Goal: Task Accomplishment & Management: Manage account settings

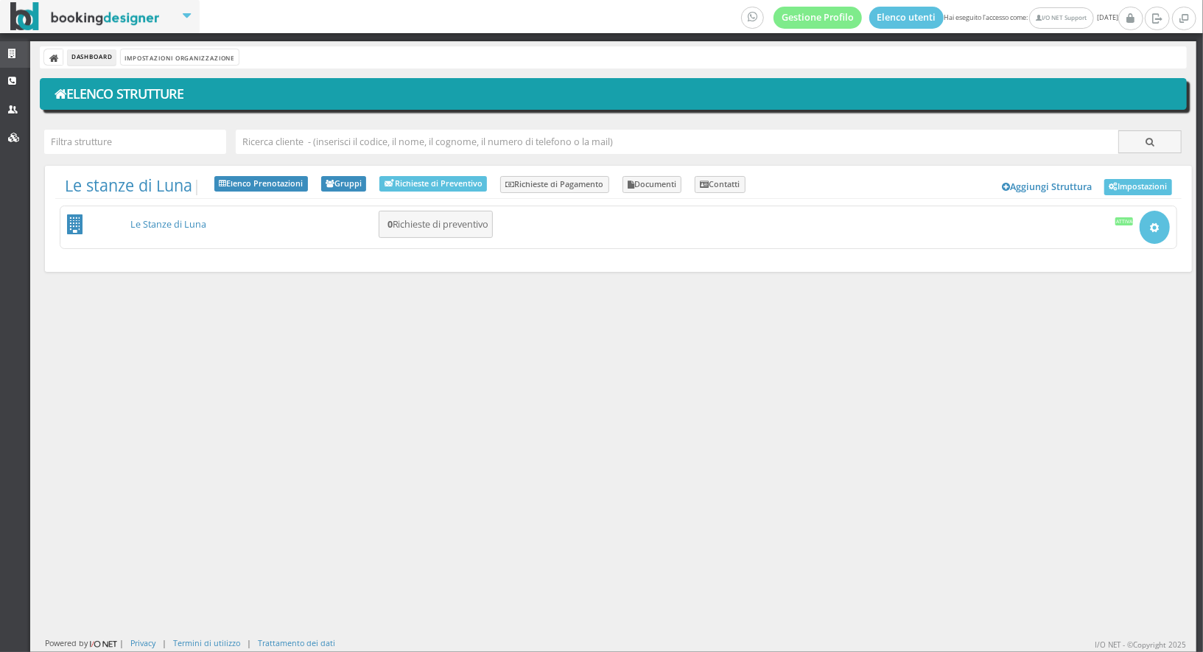
click at [8, 45] on link "Strutture" at bounding box center [15, 54] width 30 height 27
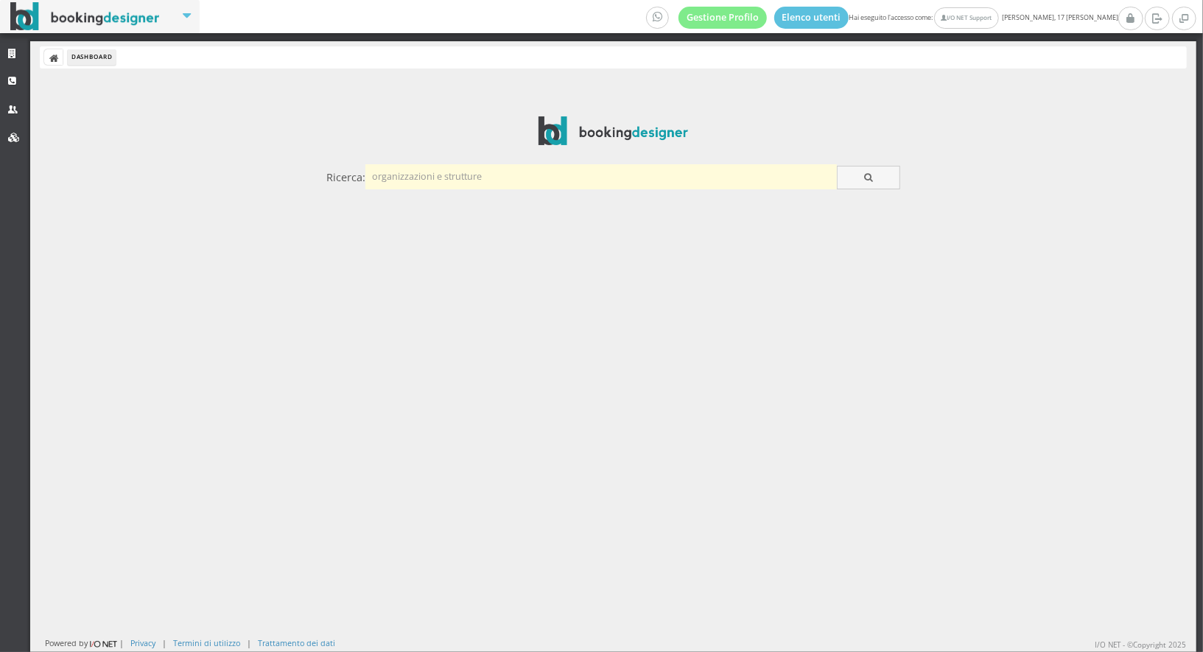
click at [402, 184] on input "text" at bounding box center [600, 176] width 471 height 24
type input "gemelle"
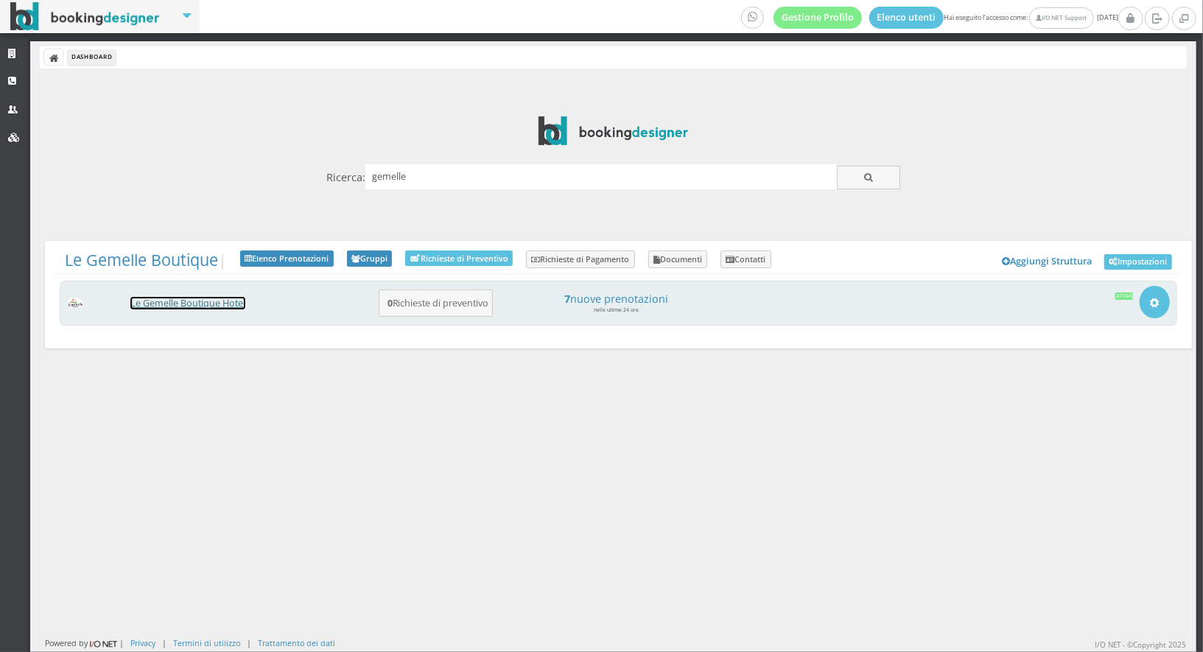
click at [216, 302] on link "Le Gemelle Boutique Hotel" at bounding box center [187, 303] width 115 height 13
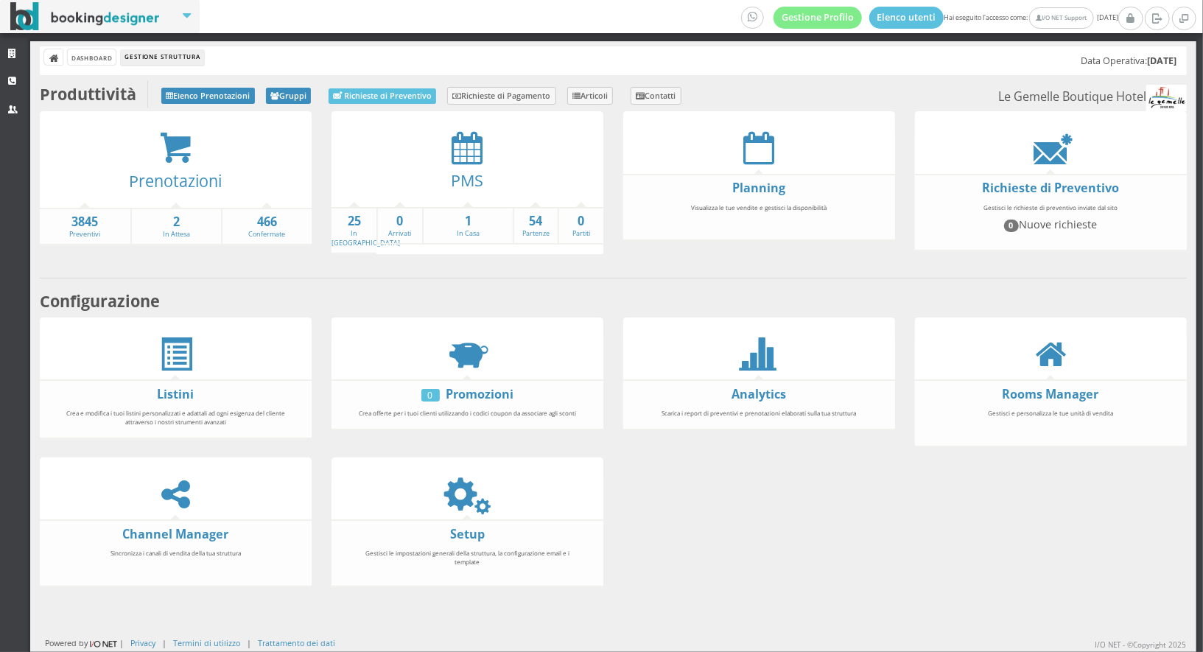
click at [92, 65] on div "Dashboard Gestione Struttura Data Operativa: 17/08/2025" at bounding box center [613, 60] width 1147 height 29
click at [76, 53] on link "Dashboard" at bounding box center [92, 56] width 48 height 15
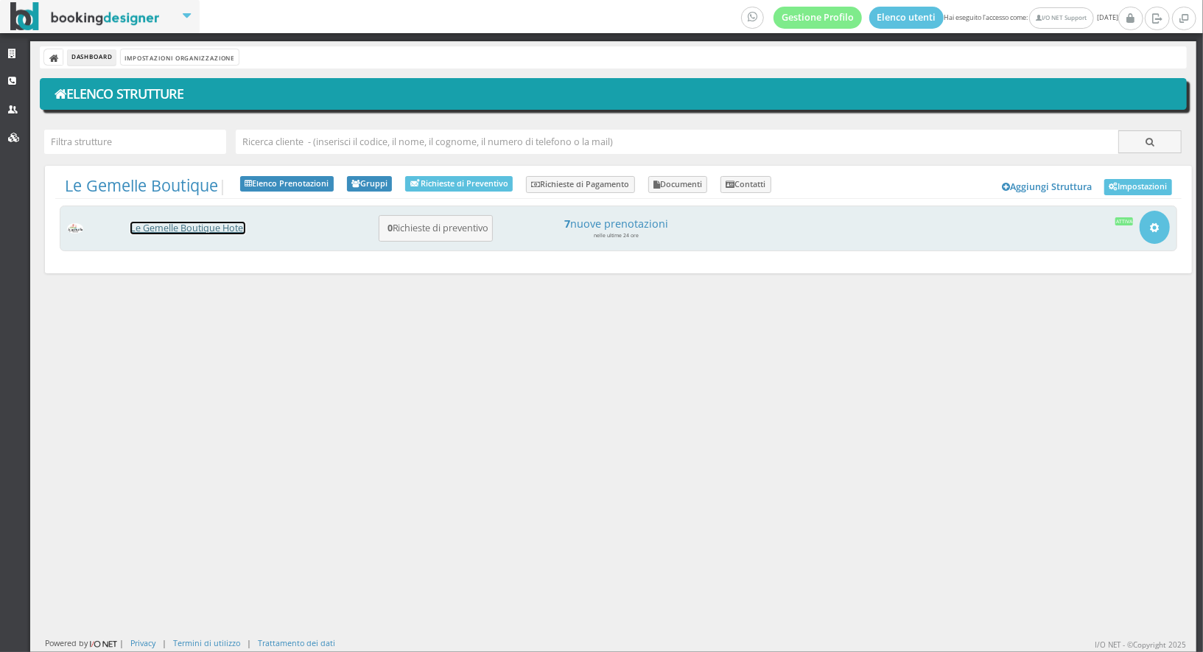
click at [150, 231] on link "Le Gemelle Boutique Hotel" at bounding box center [187, 228] width 115 height 13
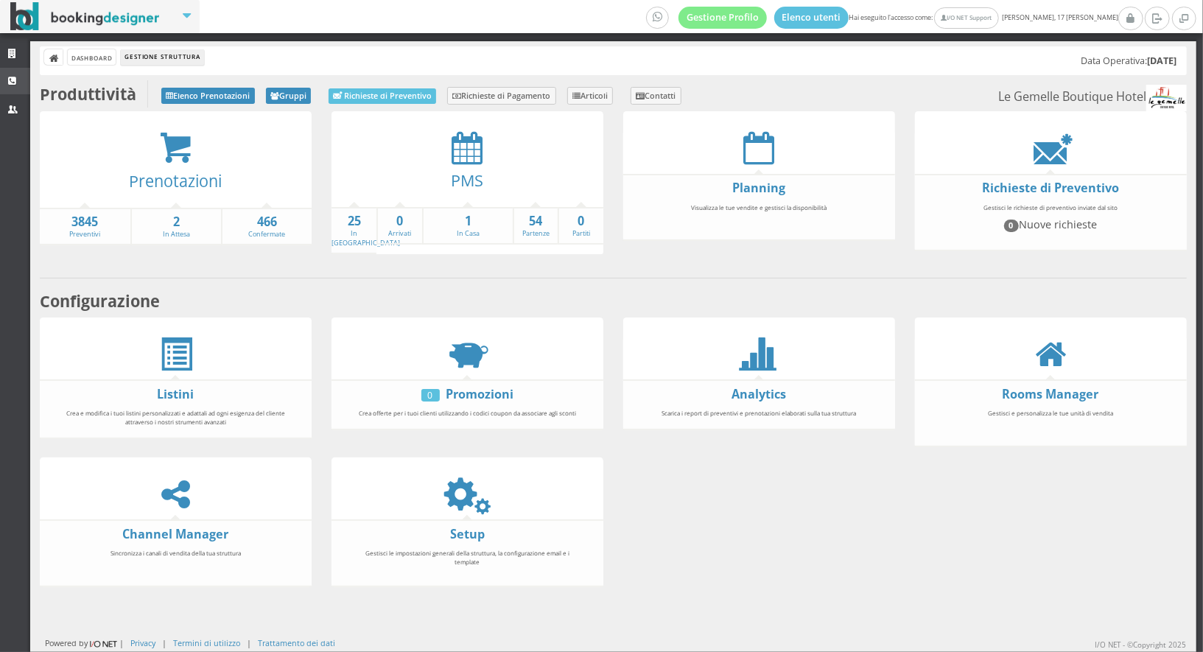
click at [13, 82] on icon at bounding box center [14, 82] width 12 height 10
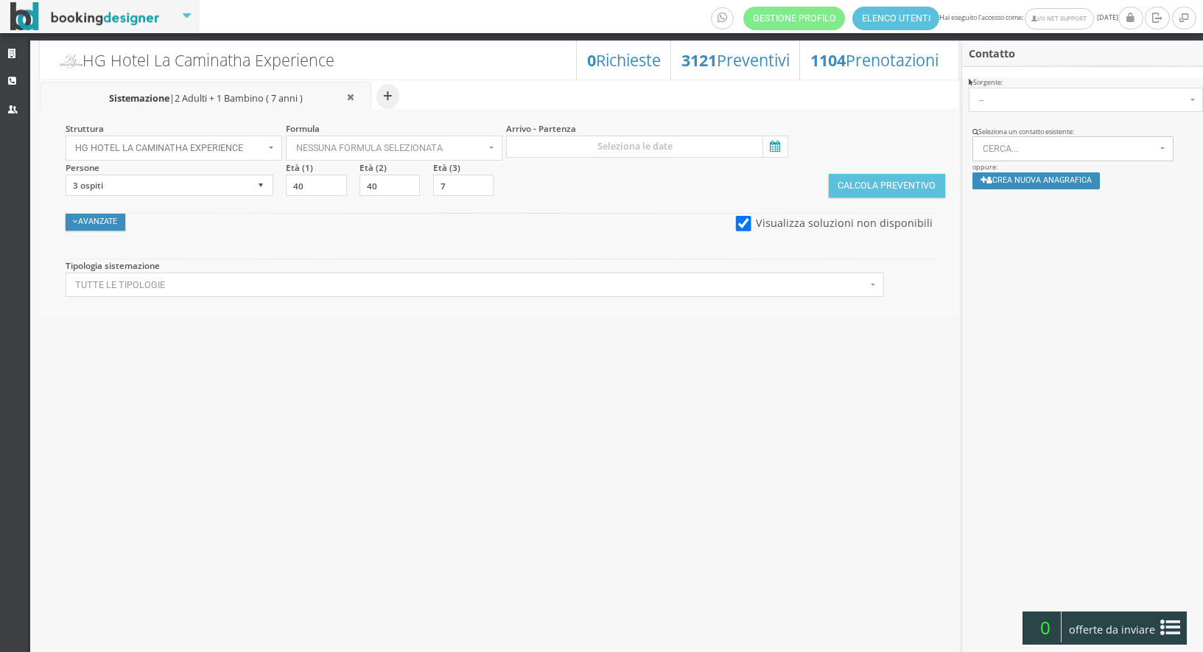
select select
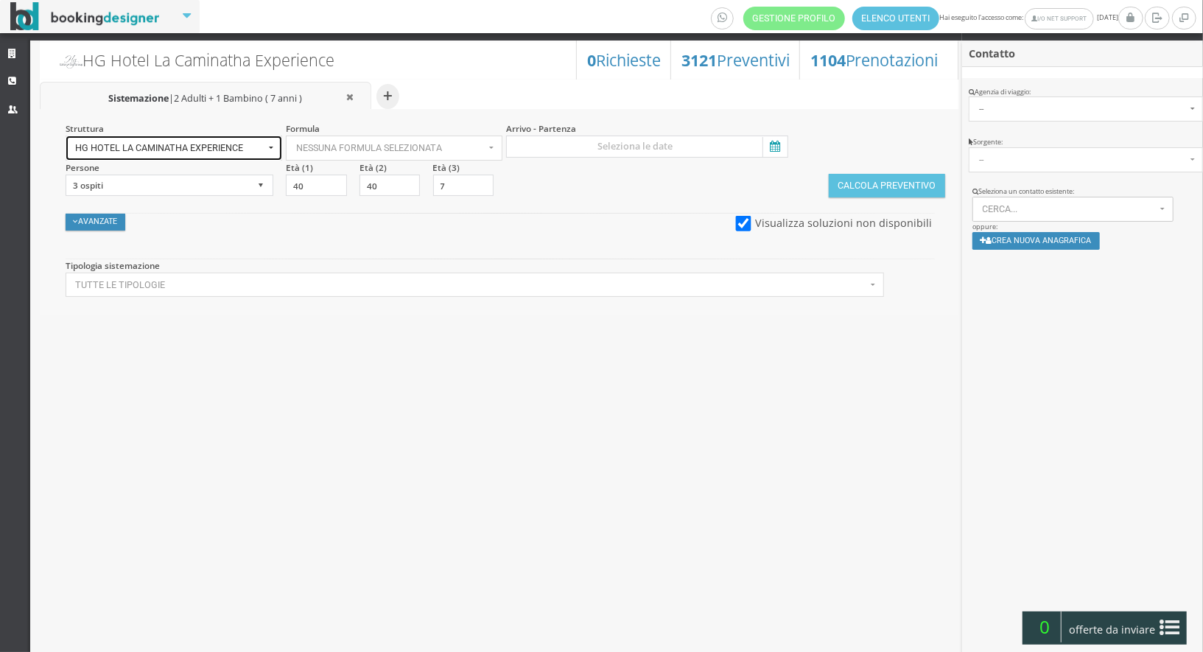
click at [248, 148] on span "HG Hotel La Caminatha Experience" at bounding box center [169, 148] width 189 height 10
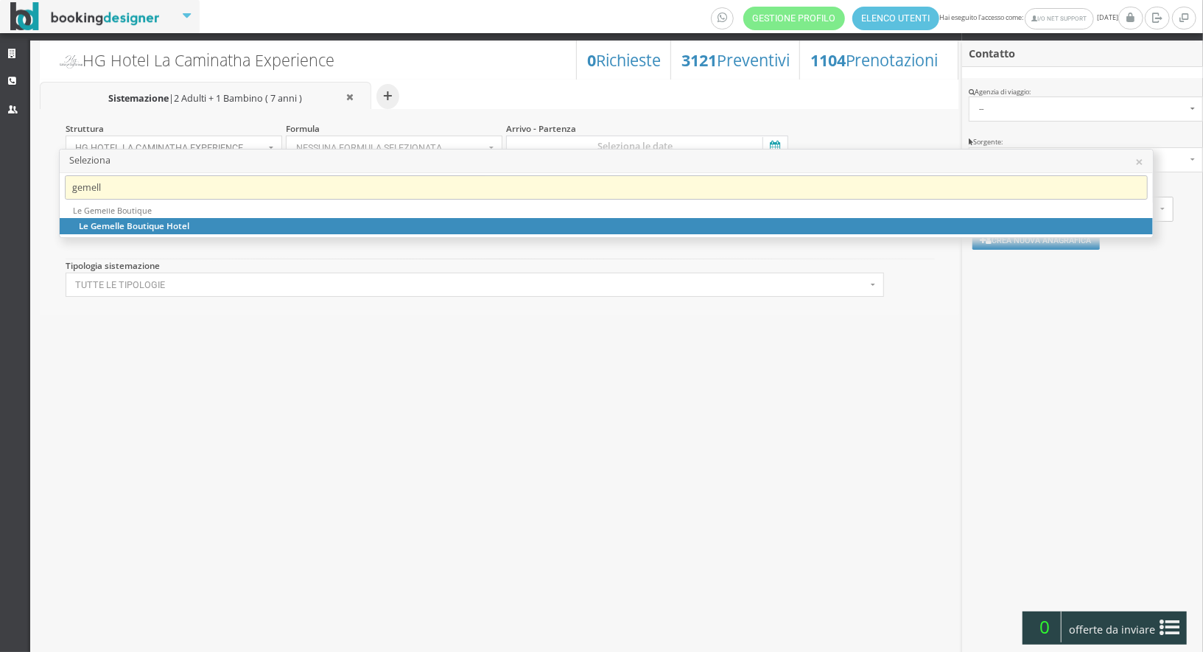
type input "gemelle"
select select "legemelle"
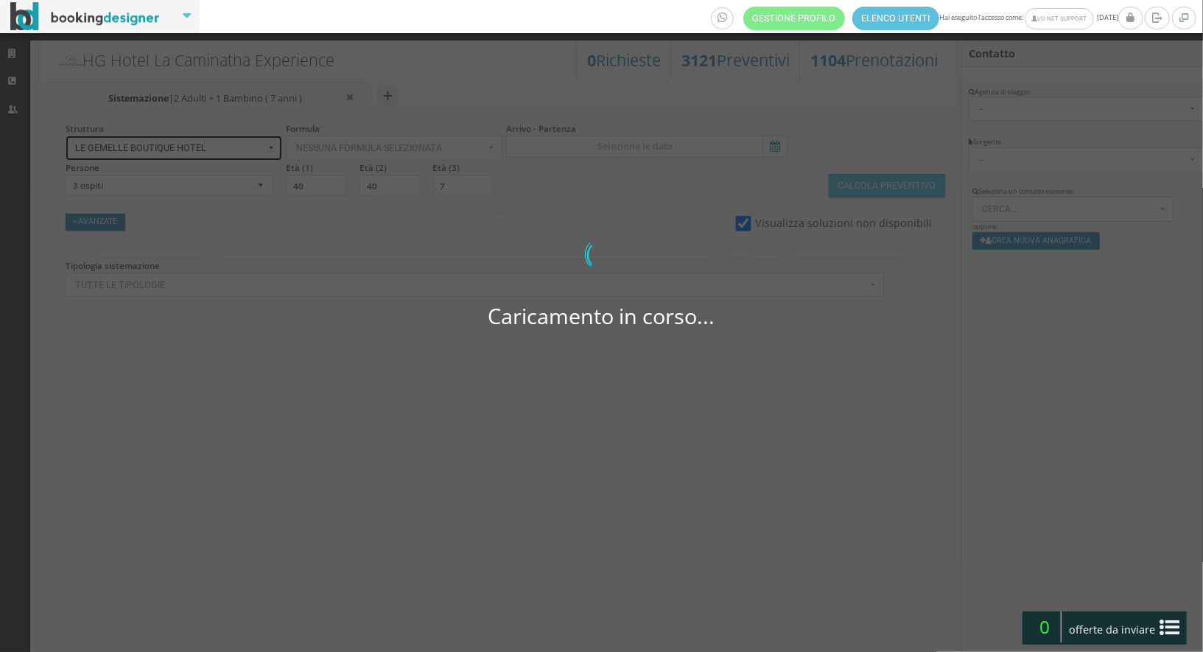
select select
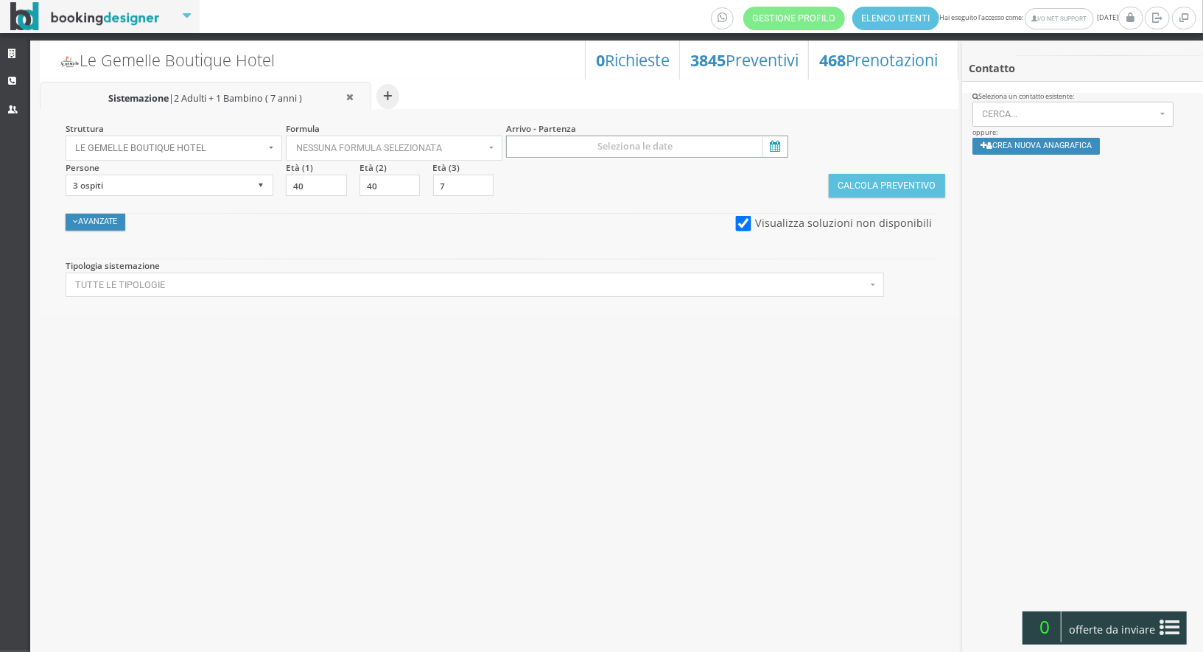
click at [587, 140] on input at bounding box center [646, 147] width 281 height 22
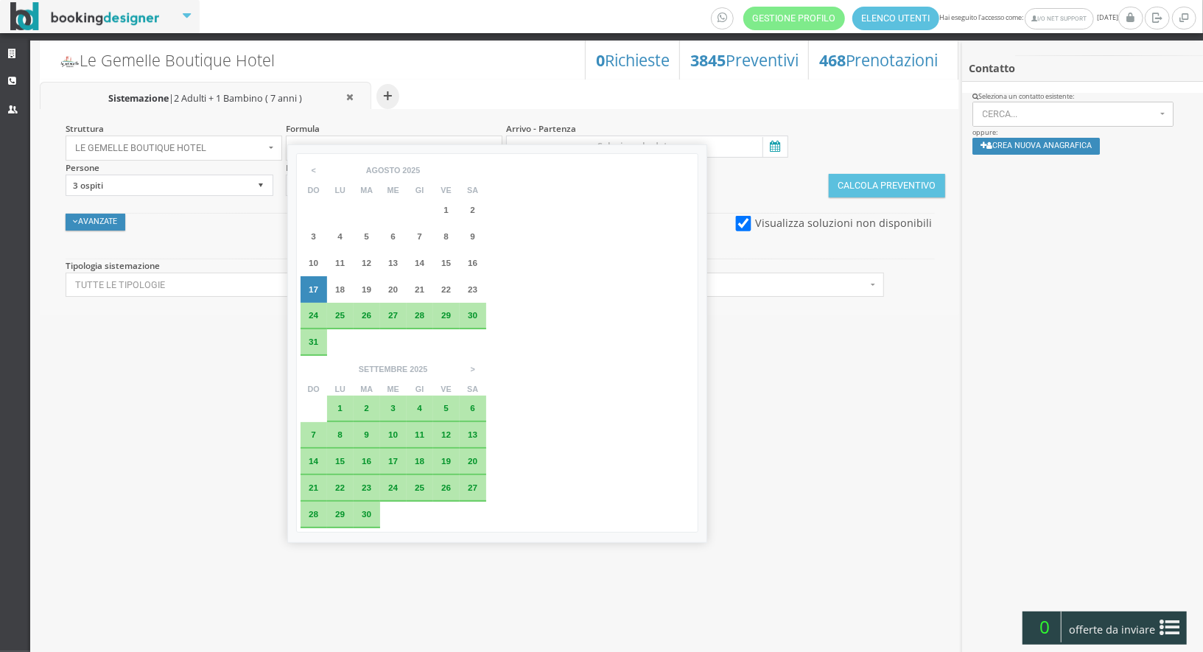
click at [354, 395] on div "1" at bounding box center [340, 408] width 27 height 27
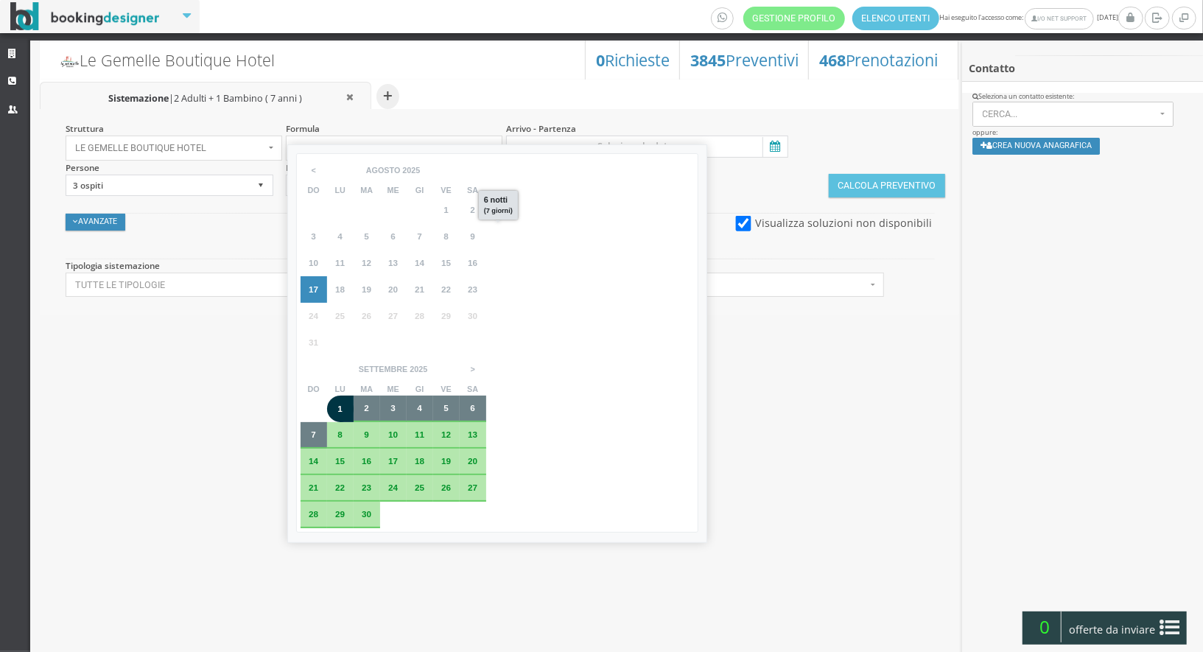
click at [316, 429] on span "7" at bounding box center [313, 434] width 5 height 10
type input "01 set 2025 - 07 set 2025"
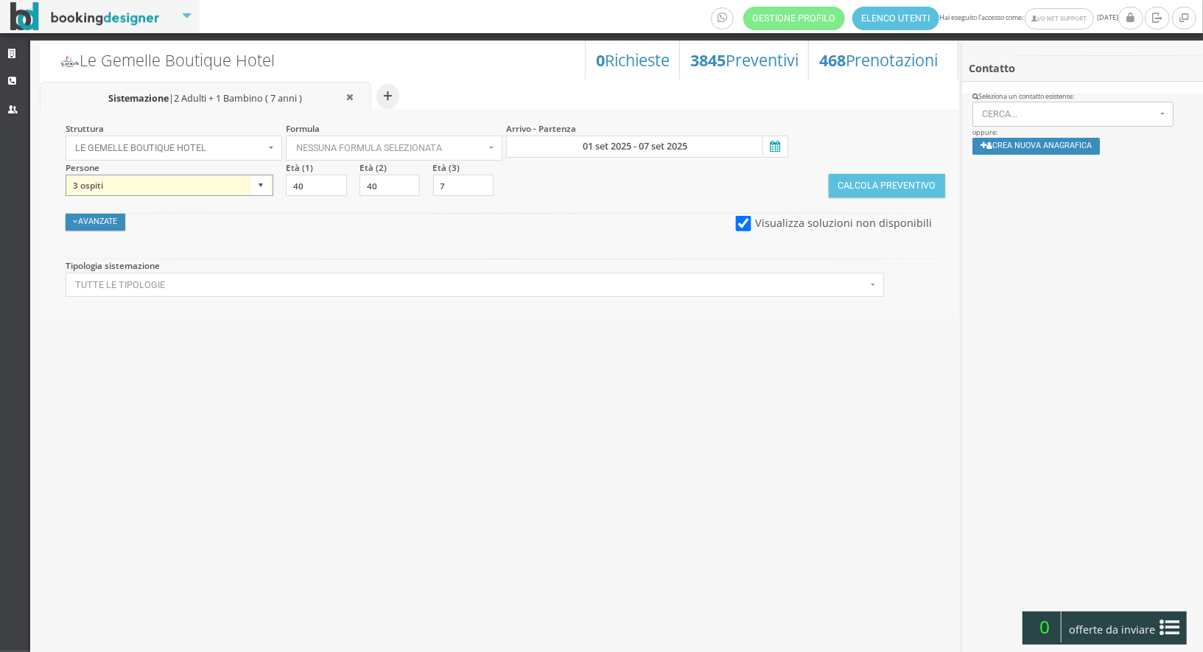
click at [178, 183] on select "1 ospite 2 ospiti 3 ospiti 4 ospiti 5 ospiti 6 ospiti 7 ospiti 8 ospiti 9 ospit…" at bounding box center [170, 186] width 208 height 22
select select "2"
click at [66, 175] on select "1 ospite 2 ospiti 3 ospiti 4 ospiti 5 ospiti 6 ospiti 7 ospiti 8 ospiti 9 ospit…" at bounding box center [170, 186] width 208 height 22
click at [877, 182] on button "Calcola Preventivo" at bounding box center [887, 186] width 116 height 24
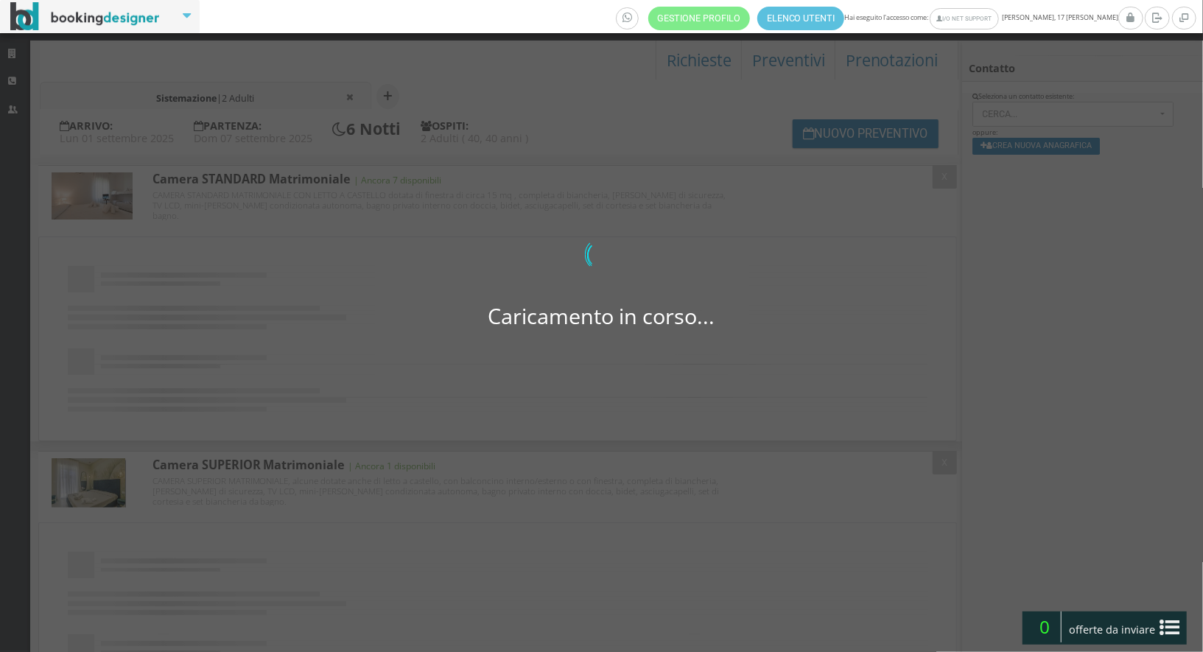
select select
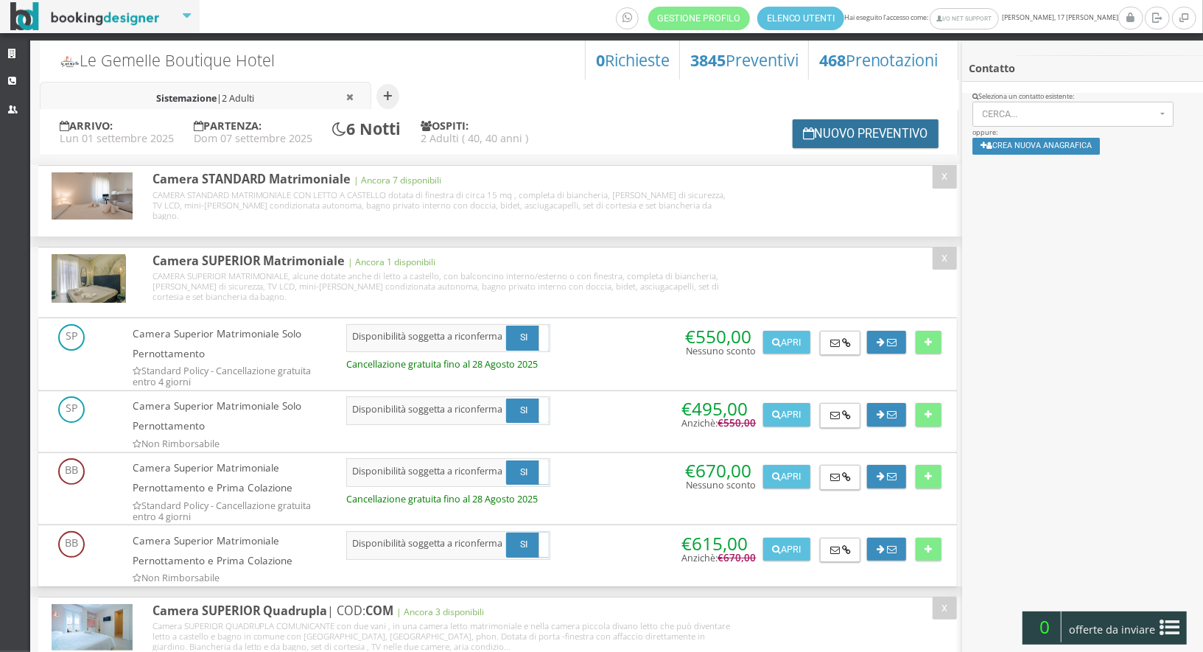
click at [837, 138] on button "Nuovo Preventivo" at bounding box center [865, 133] width 146 height 29
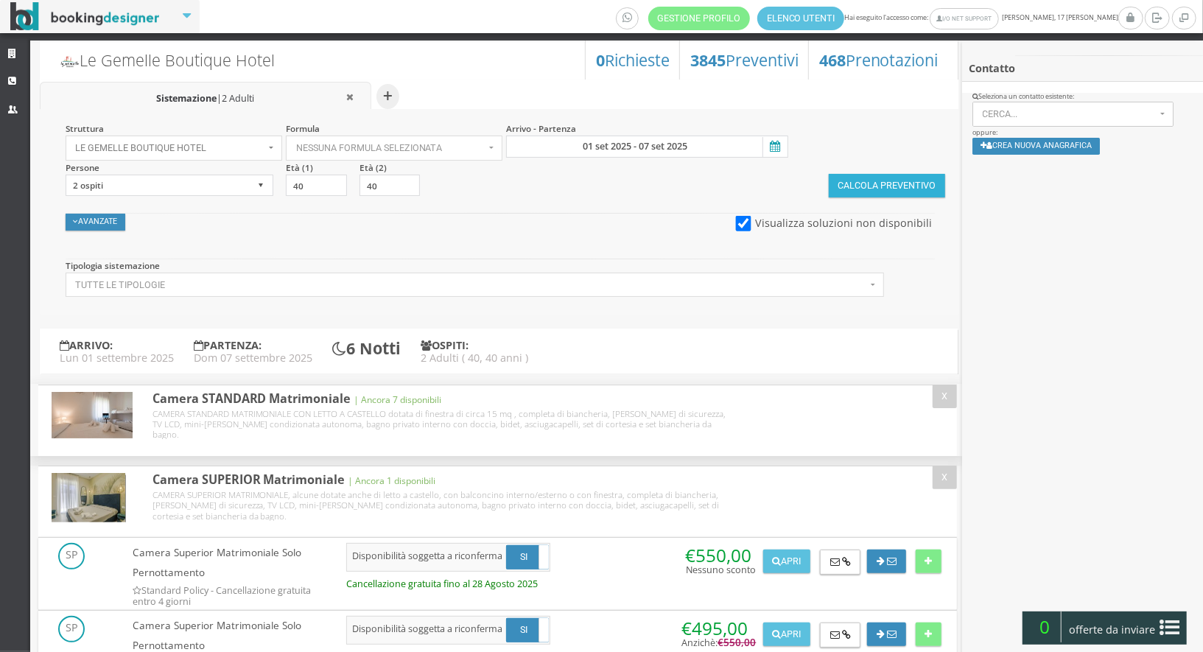
click at [862, 180] on button "Calcola Preventivo" at bounding box center [887, 186] width 116 height 24
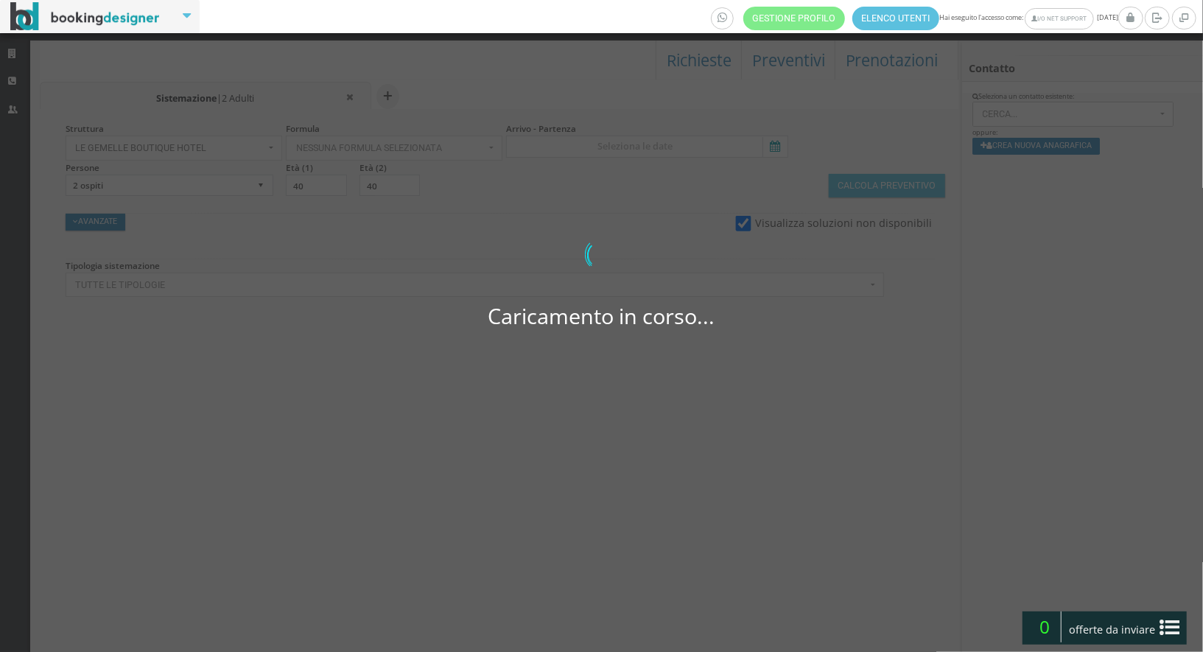
select select
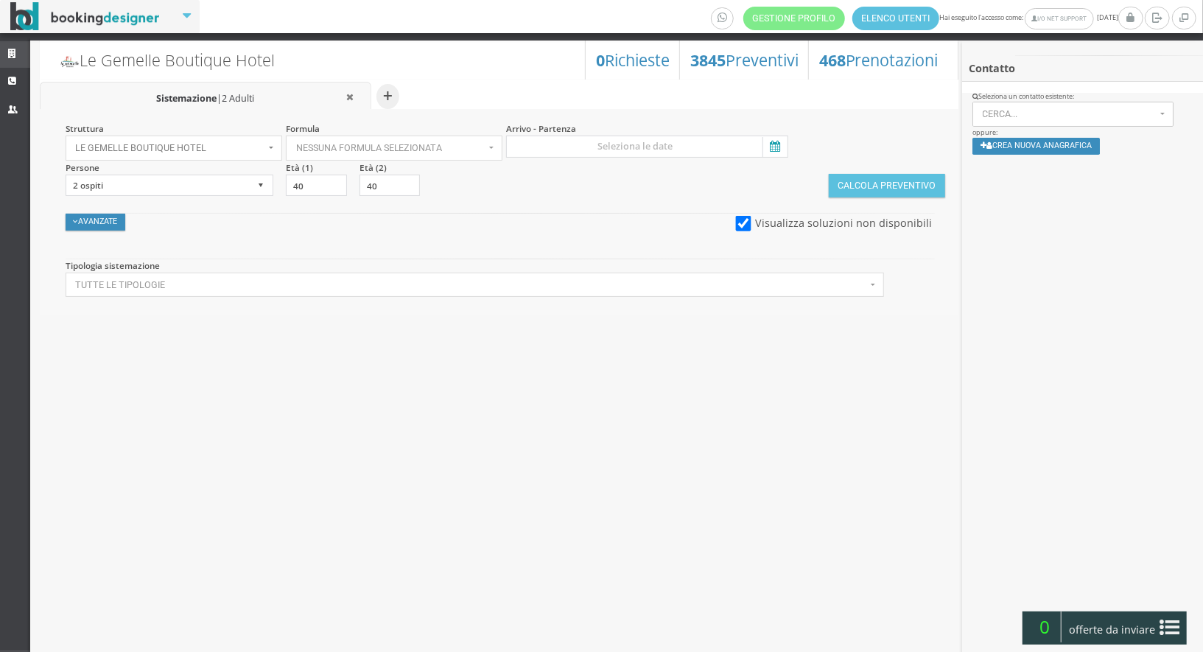
click at [17, 54] on icon at bounding box center [14, 54] width 12 height 10
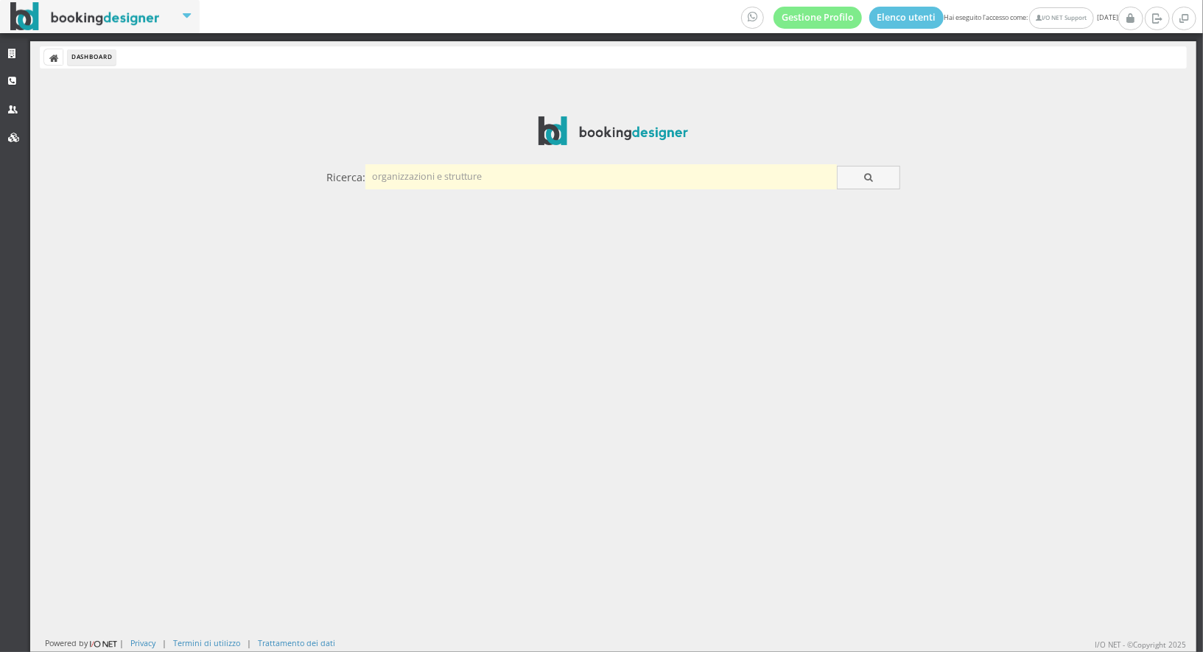
click at [488, 174] on input "text" at bounding box center [600, 176] width 471 height 24
type input "gemelle"
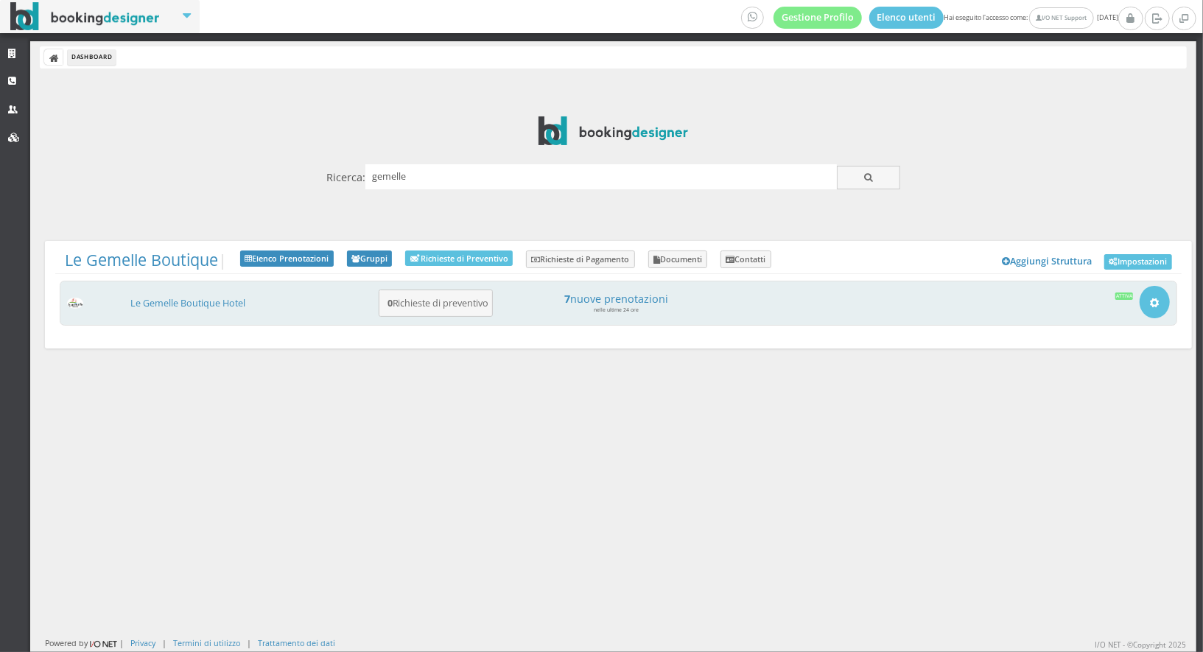
click at [168, 312] on div "Le Gemelle Boutique Hotel 0 Richieste di preventivo 7 nuove prenotazioni nelle …" at bounding box center [618, 304] width 1117 height 46
click at [166, 303] on link "Le Gemelle Boutique Hotel" at bounding box center [187, 303] width 115 height 13
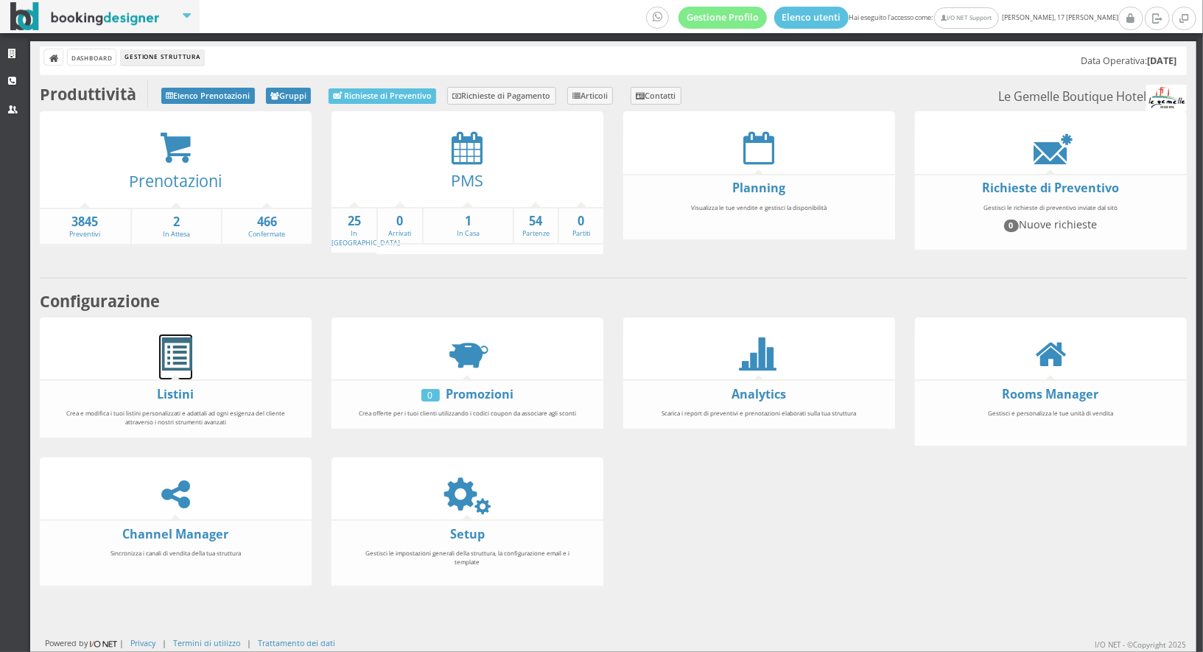
click at [173, 348] on span at bounding box center [175, 354] width 33 height 33
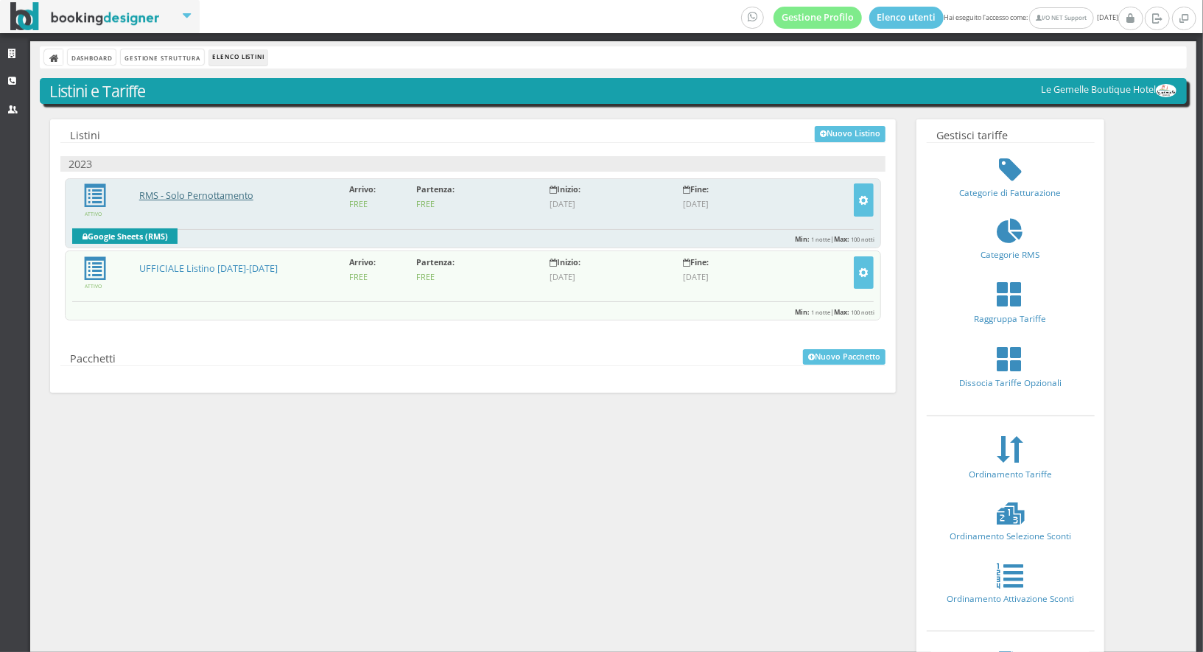
click at [189, 197] on link "RMS - Solo Pernottamento" at bounding box center [196, 195] width 114 height 13
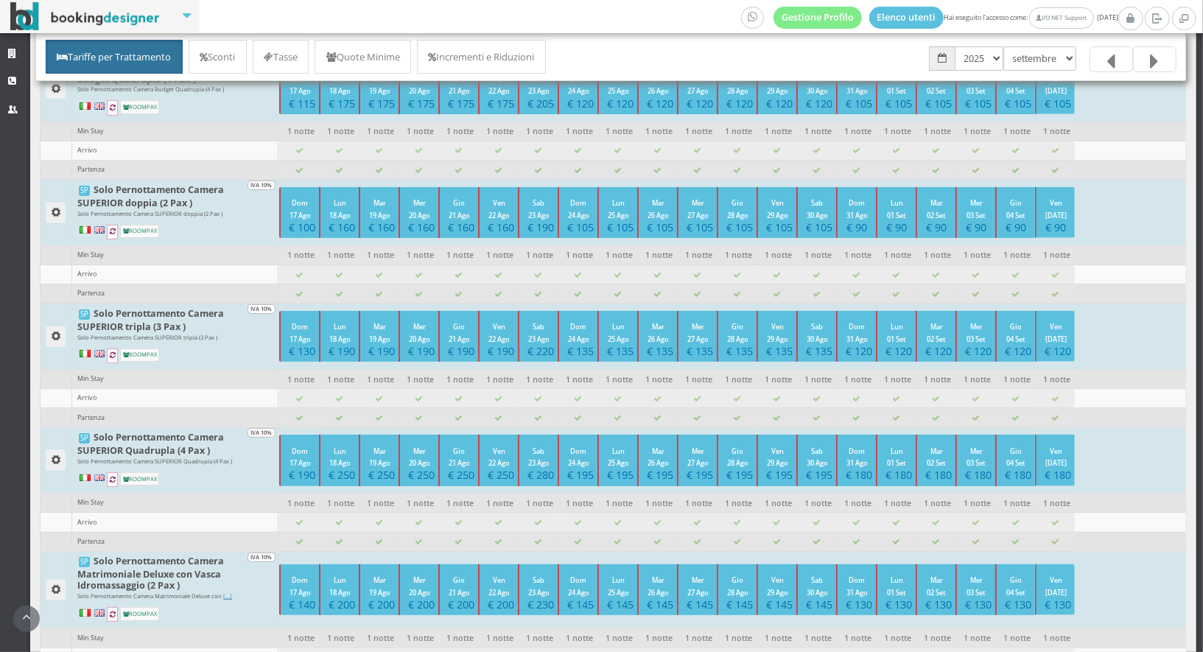
scroll to position [1363, 0]
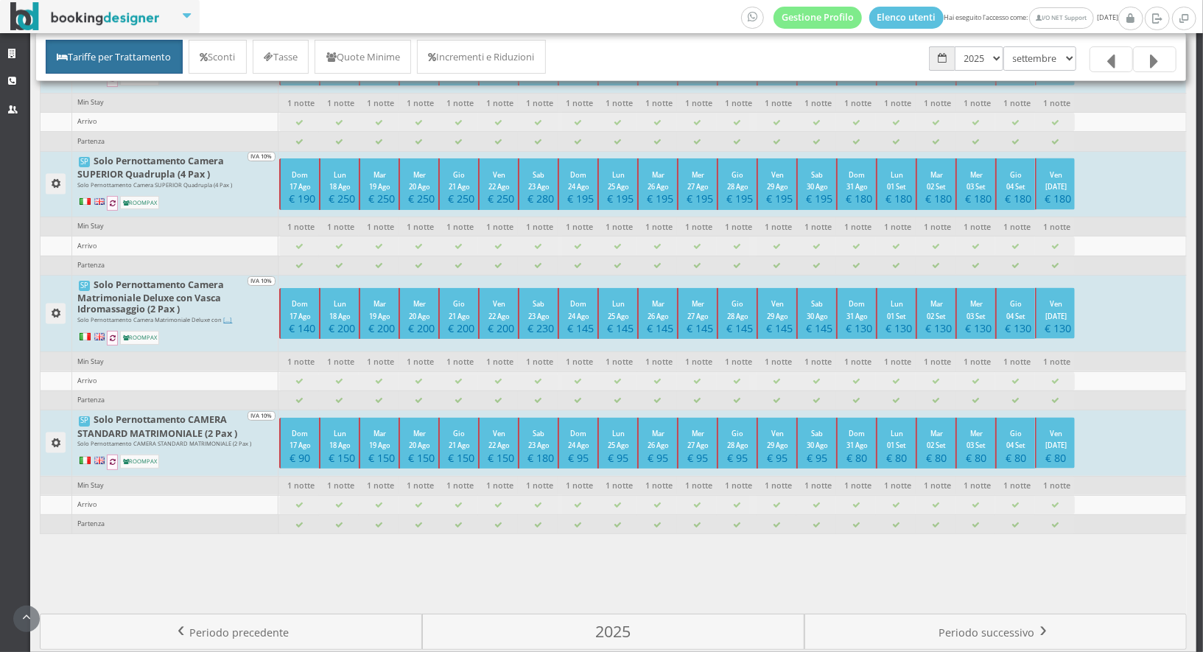
click at [1153, 55] on icon at bounding box center [1154, 62] width 9 height 24
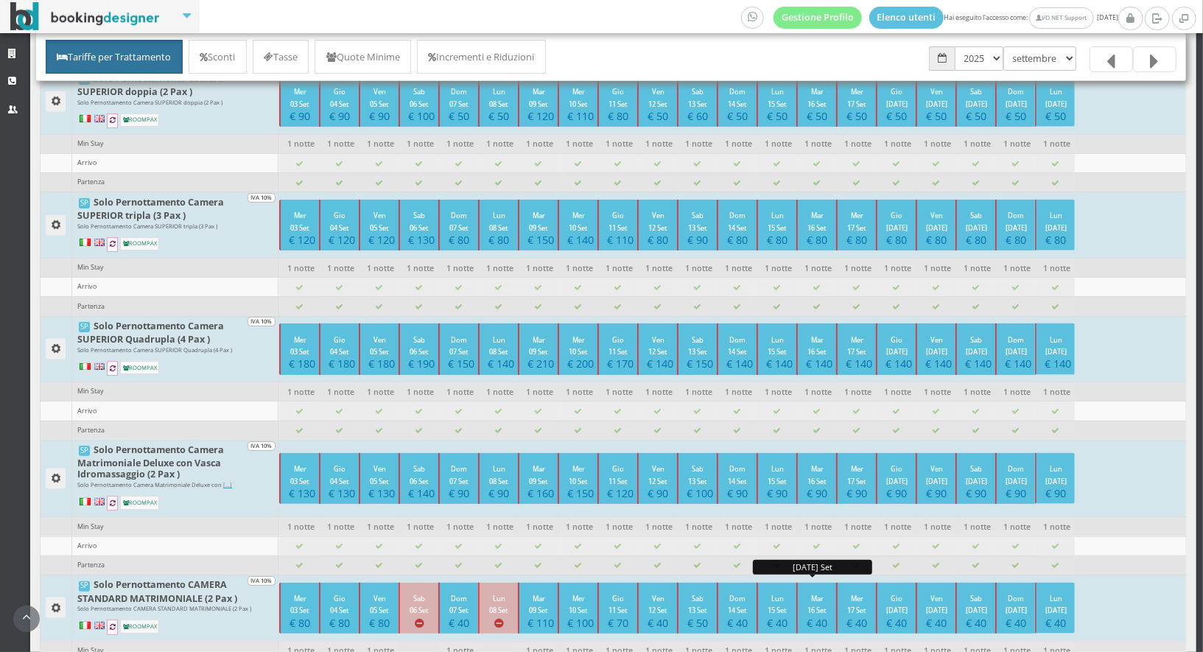
scroll to position [1363, 0]
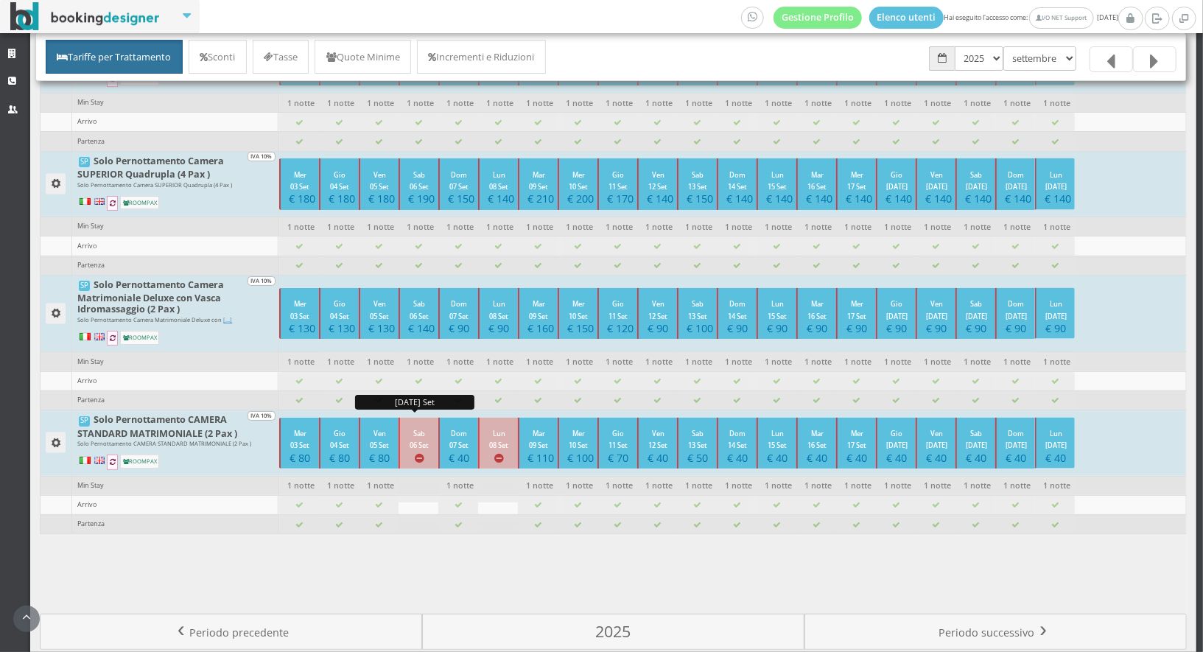
click at [415, 451] on h4 "button" at bounding box center [419, 457] width 22 height 13
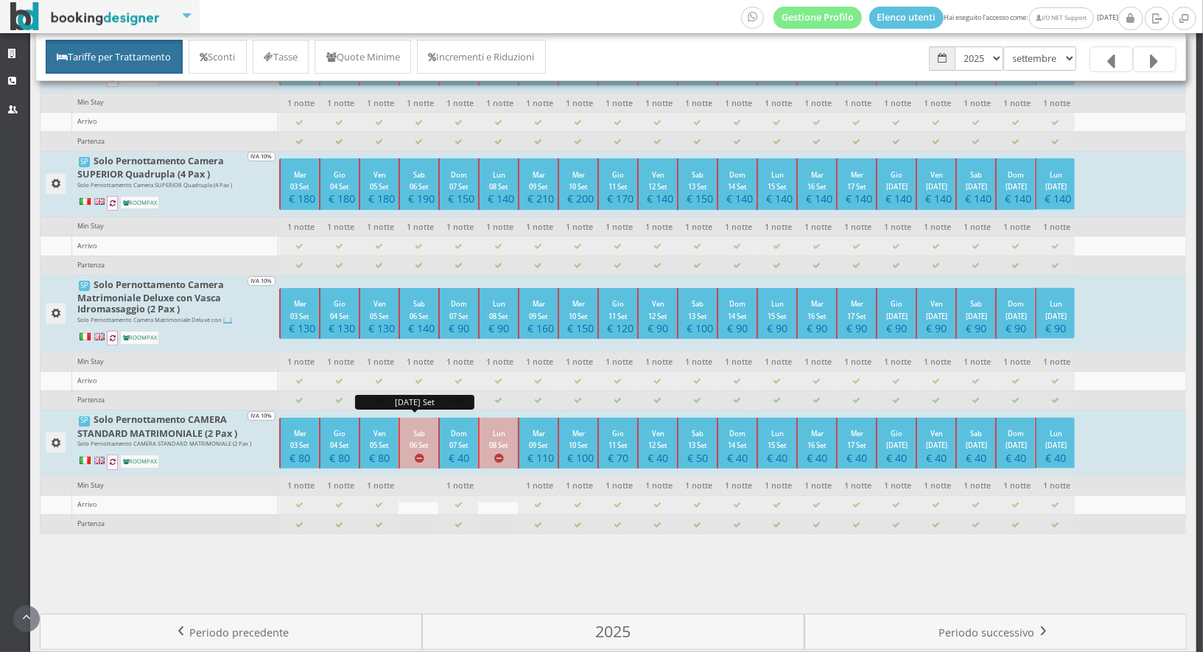
click at [409, 451] on h4 "button" at bounding box center [419, 457] width 22 height 13
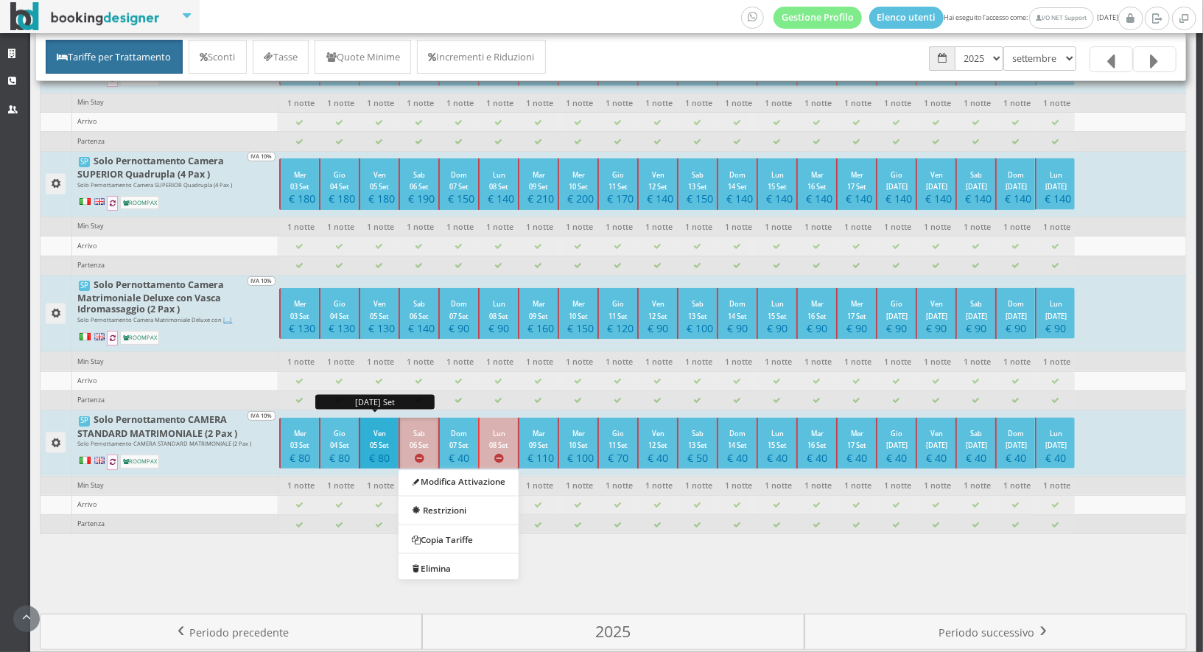
click at [371, 451] on h4 "€ 80" at bounding box center [379, 457] width 22 height 13
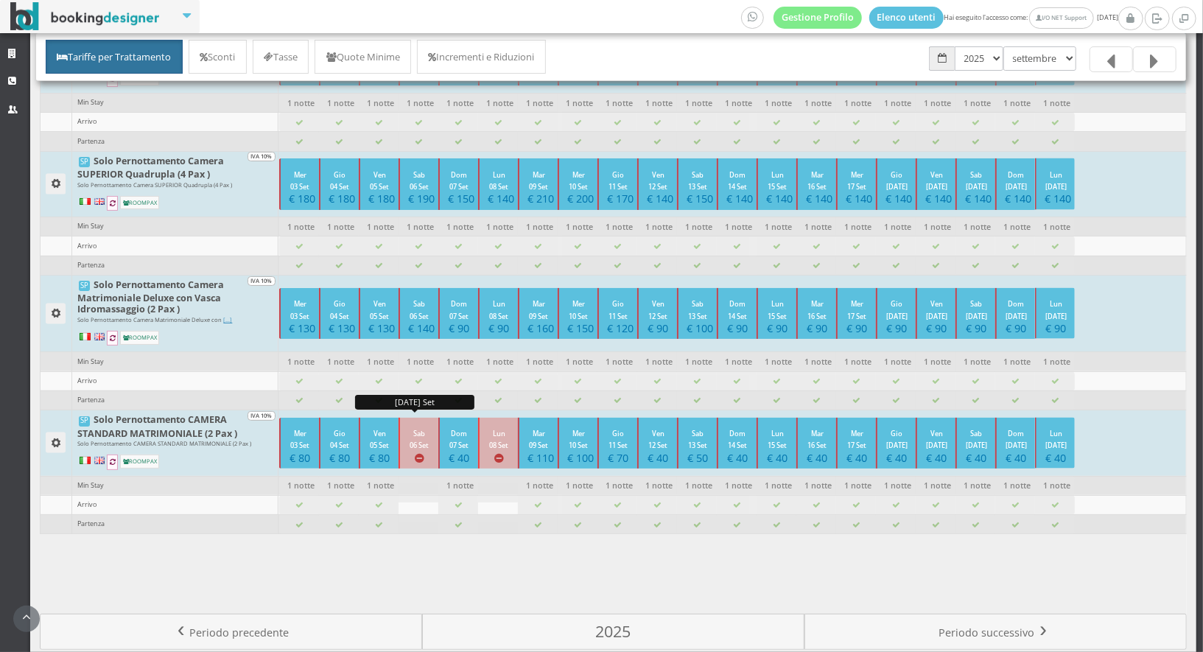
click at [415, 453] on icon "button" at bounding box center [419, 458] width 9 height 10
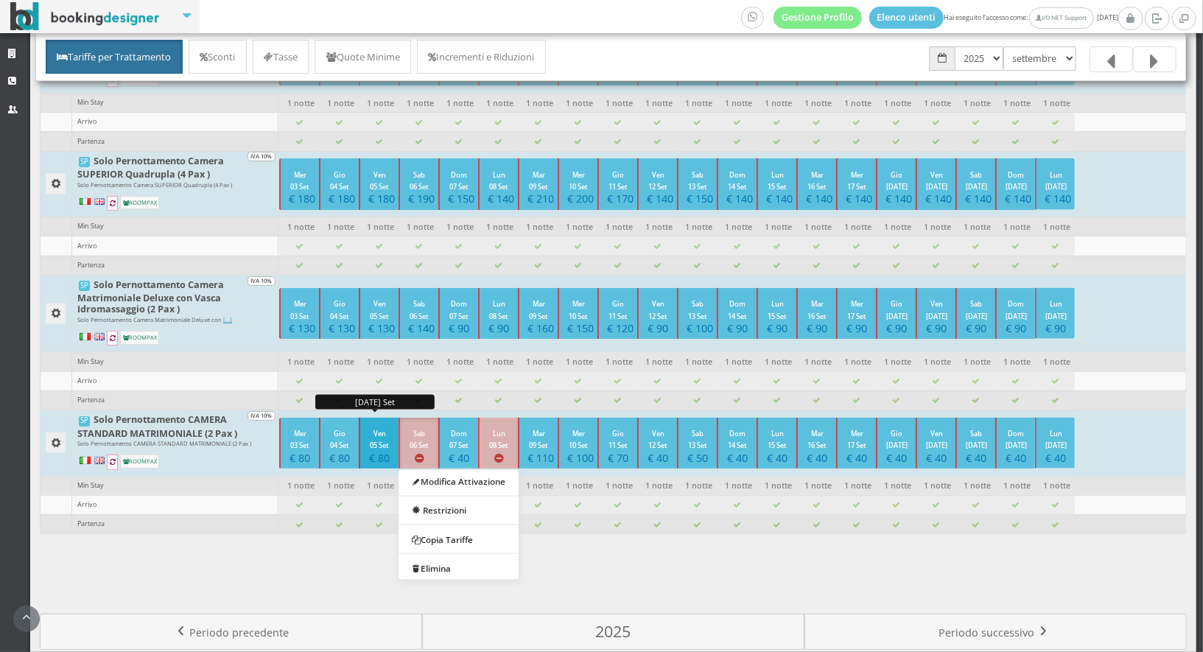
click at [380, 451] on h4 "€ 80" at bounding box center [379, 457] width 22 height 13
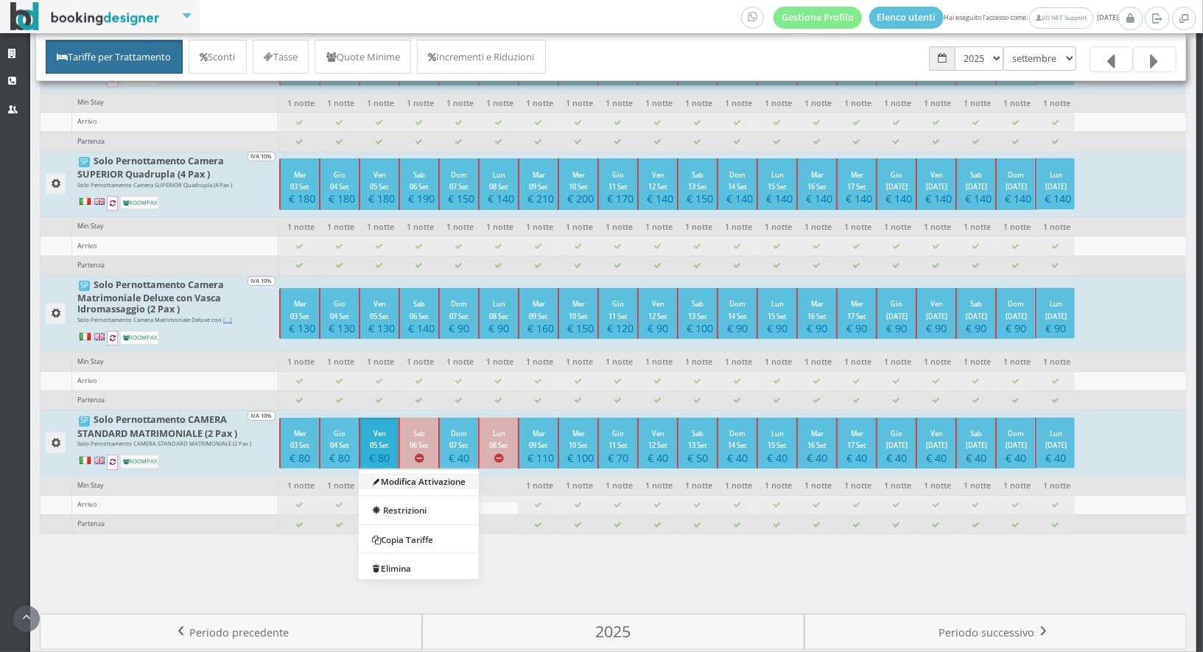
click at [405, 473] on link "Modifica Attivazione" at bounding box center [419, 481] width 120 height 16
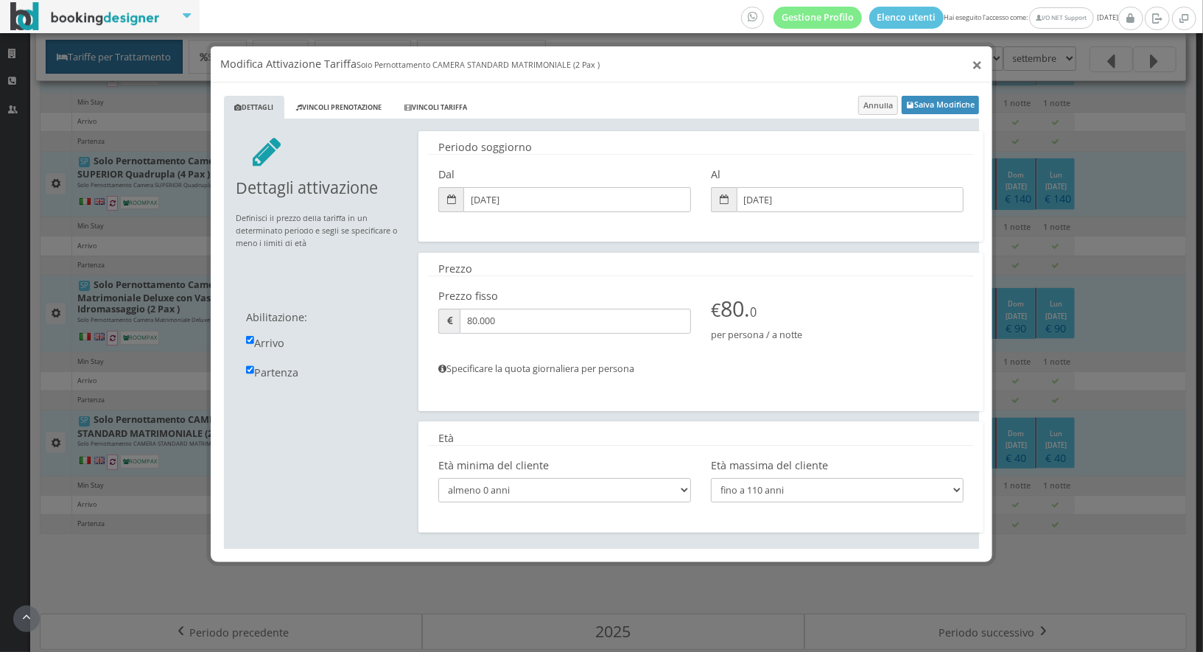
click at [977, 60] on button "×" at bounding box center [977, 64] width 10 height 18
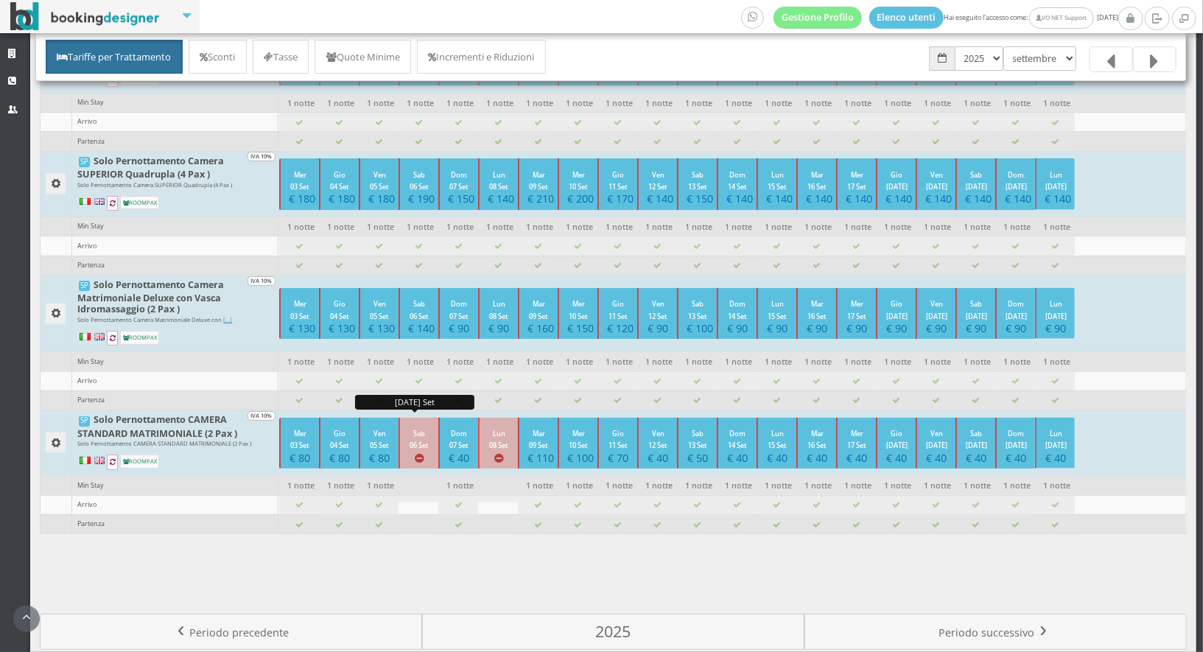
click at [426, 429] on small "Sab 06 Set" at bounding box center [418, 439] width 19 height 21
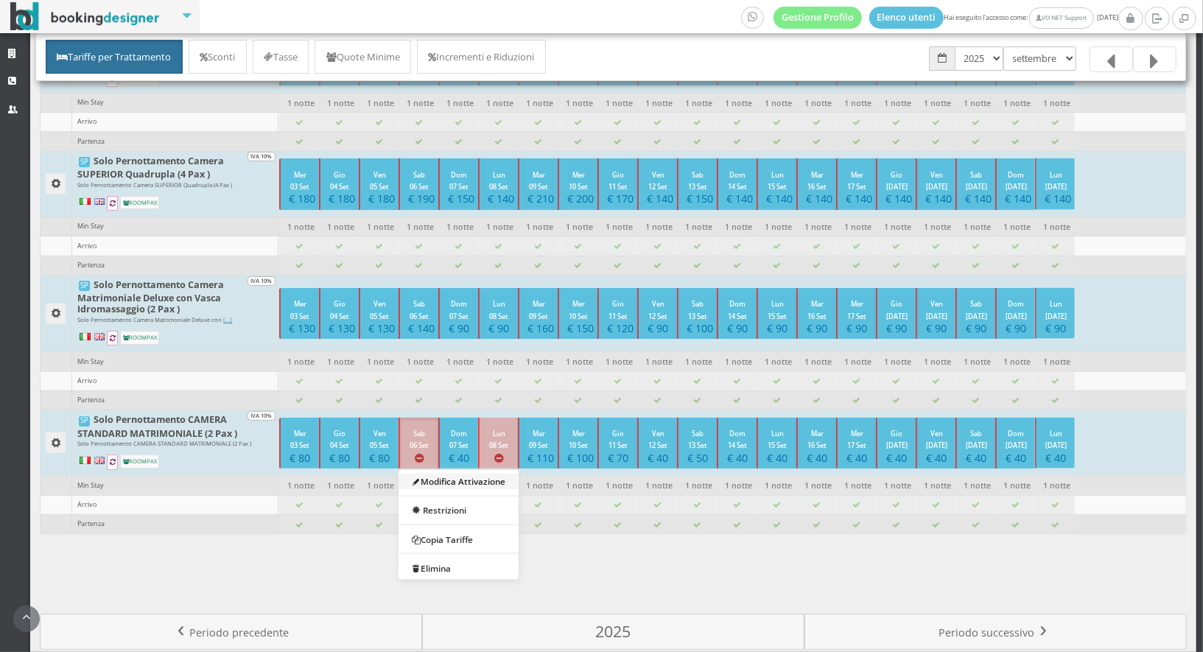
click at [440, 473] on link "Modifica Attivazione" at bounding box center [458, 481] width 120 height 16
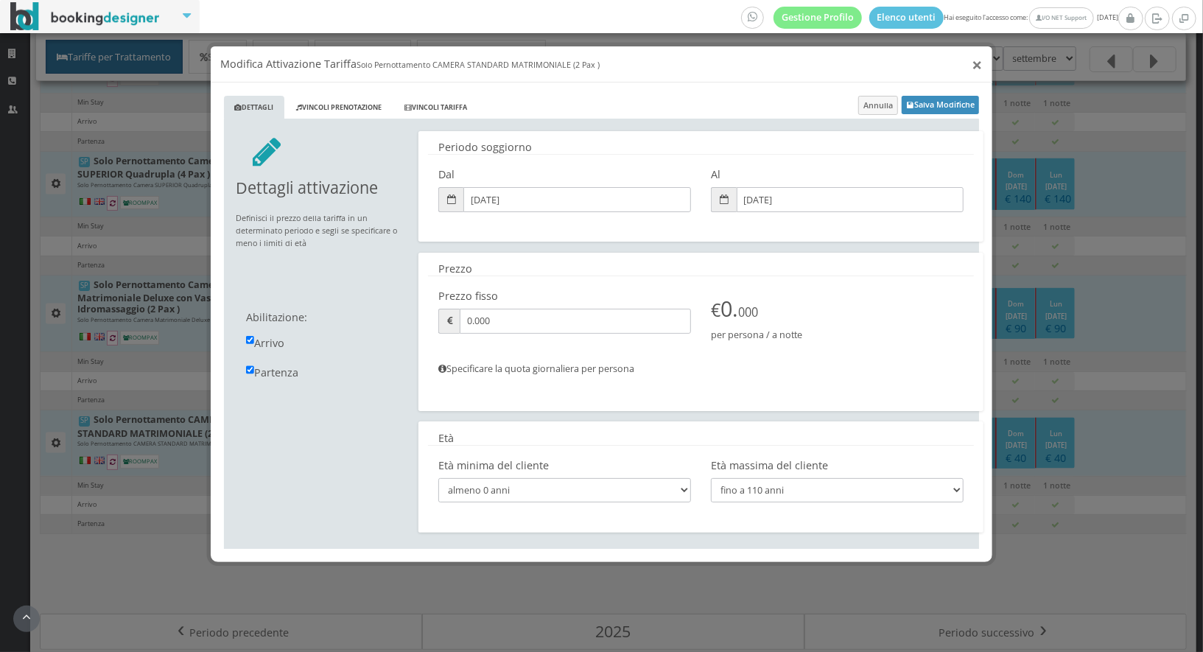
click at [977, 66] on button "×" at bounding box center [977, 64] width 10 height 18
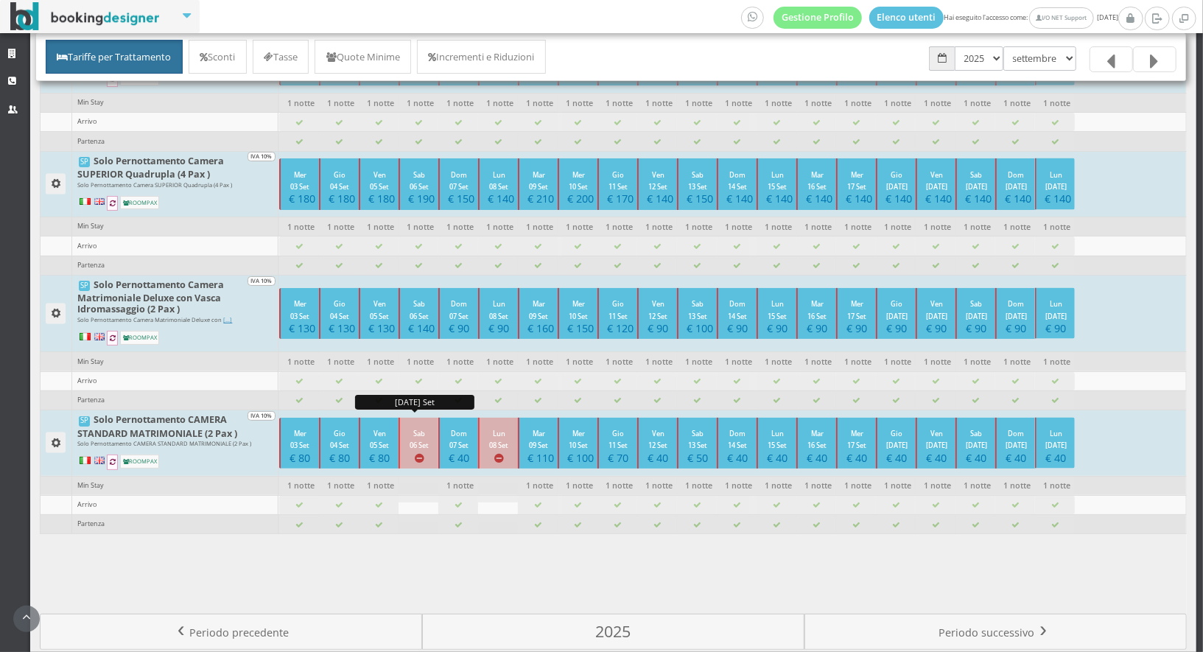
click at [416, 453] on icon "button" at bounding box center [419, 458] width 9 height 10
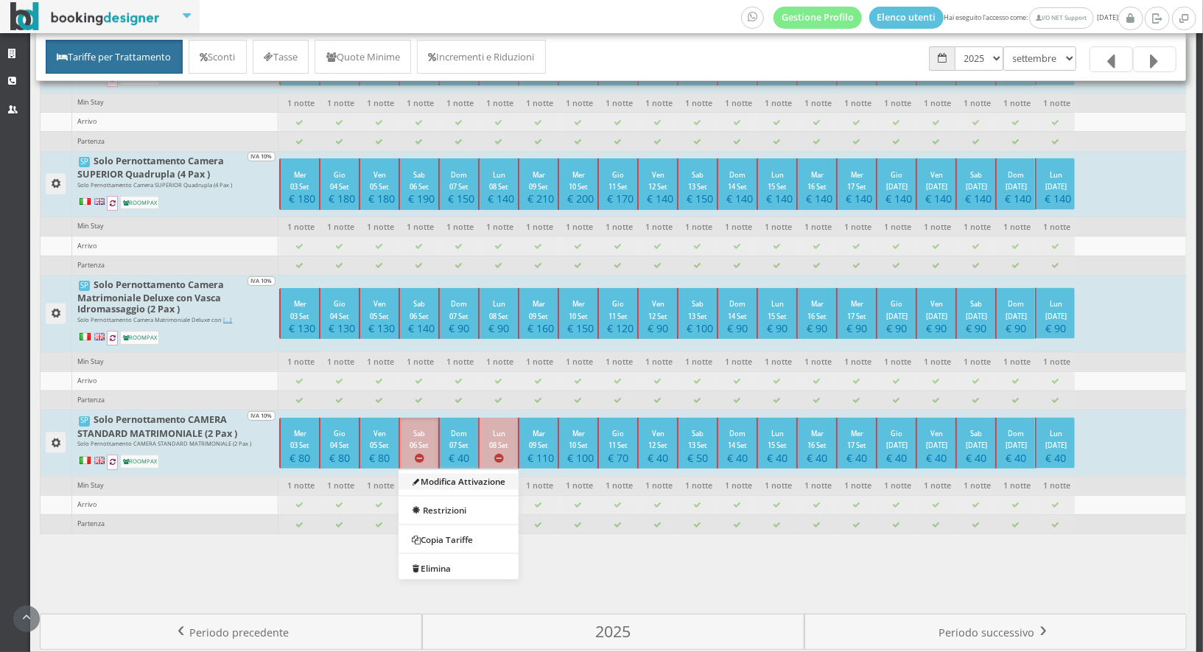
click at [432, 473] on link "Modifica Attivazione" at bounding box center [458, 481] width 120 height 16
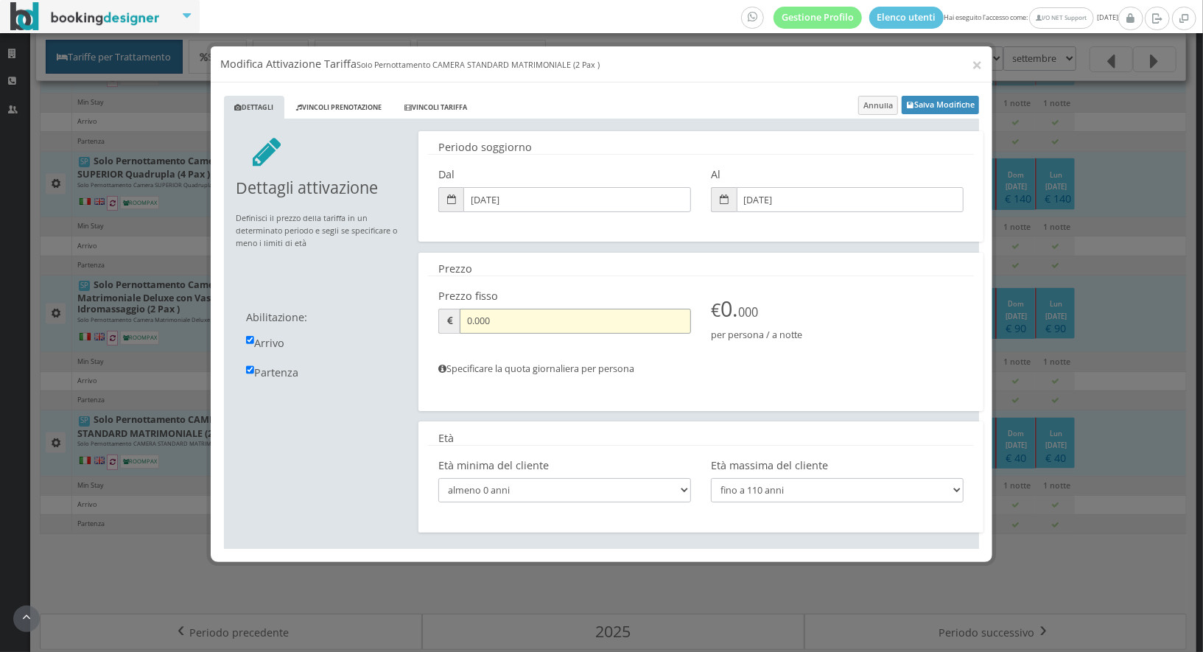
click at [536, 327] on input "0.000" at bounding box center [575, 321] width 231 height 24
click at [495, 323] on input "0.000" at bounding box center [575, 321] width 231 height 24
type input "90"
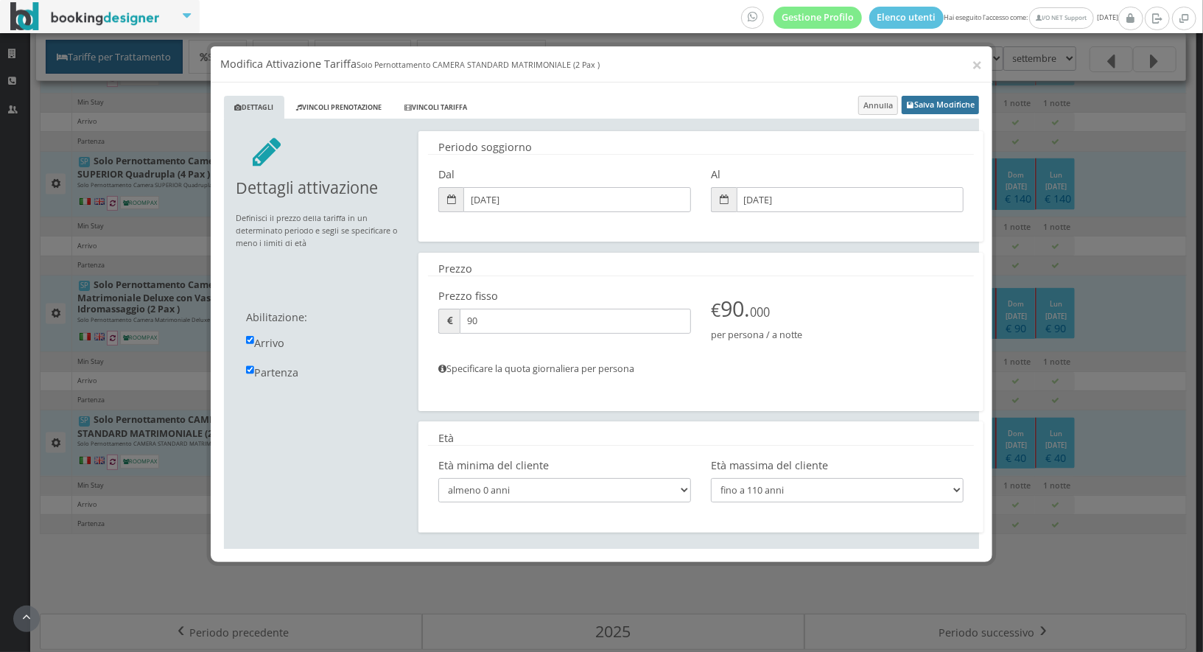
click at [937, 105] on button "Salva Modifiche" at bounding box center [939, 105] width 77 height 18
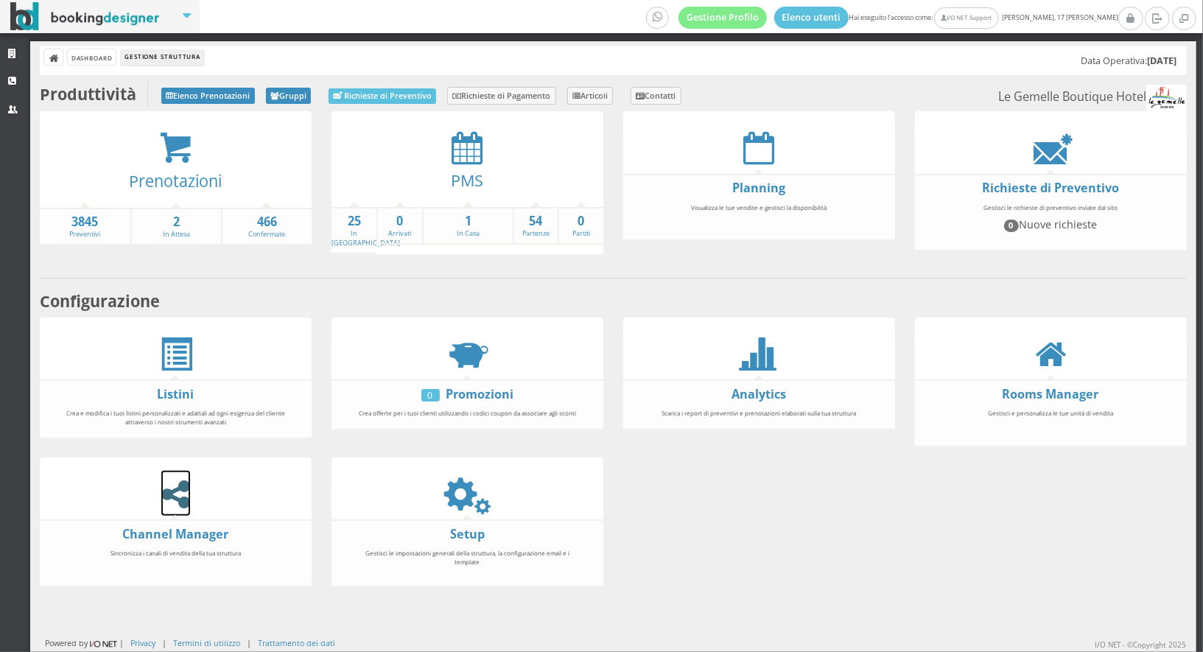
click at [180, 499] on icon at bounding box center [175, 493] width 29 height 33
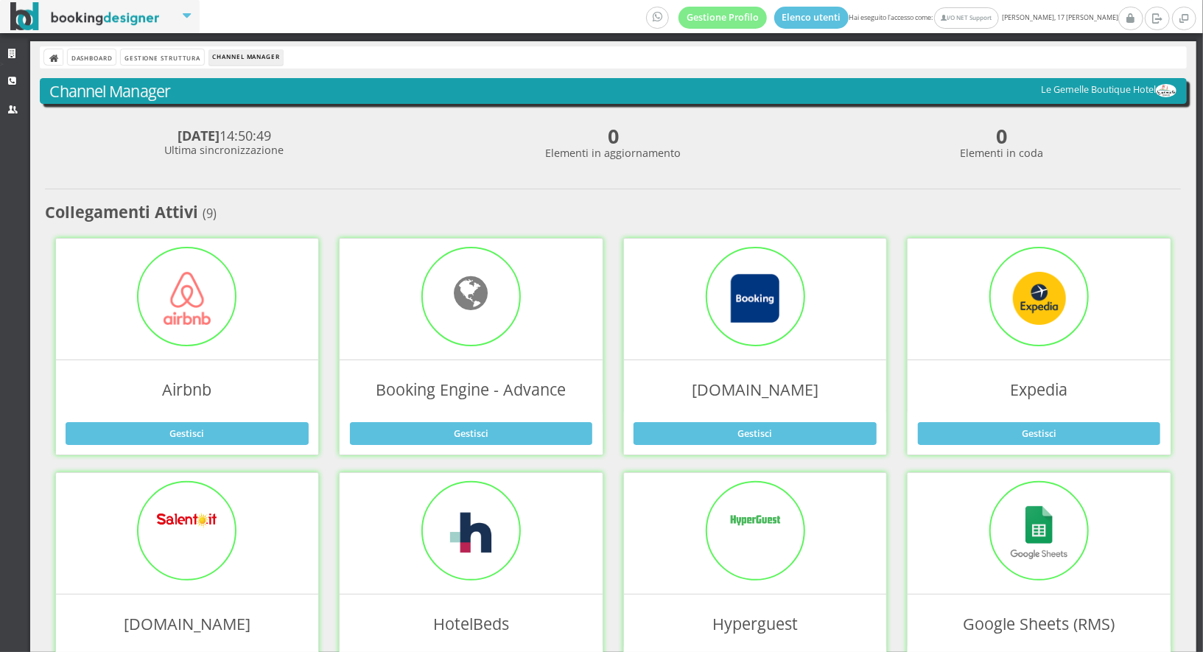
scroll to position [409, 0]
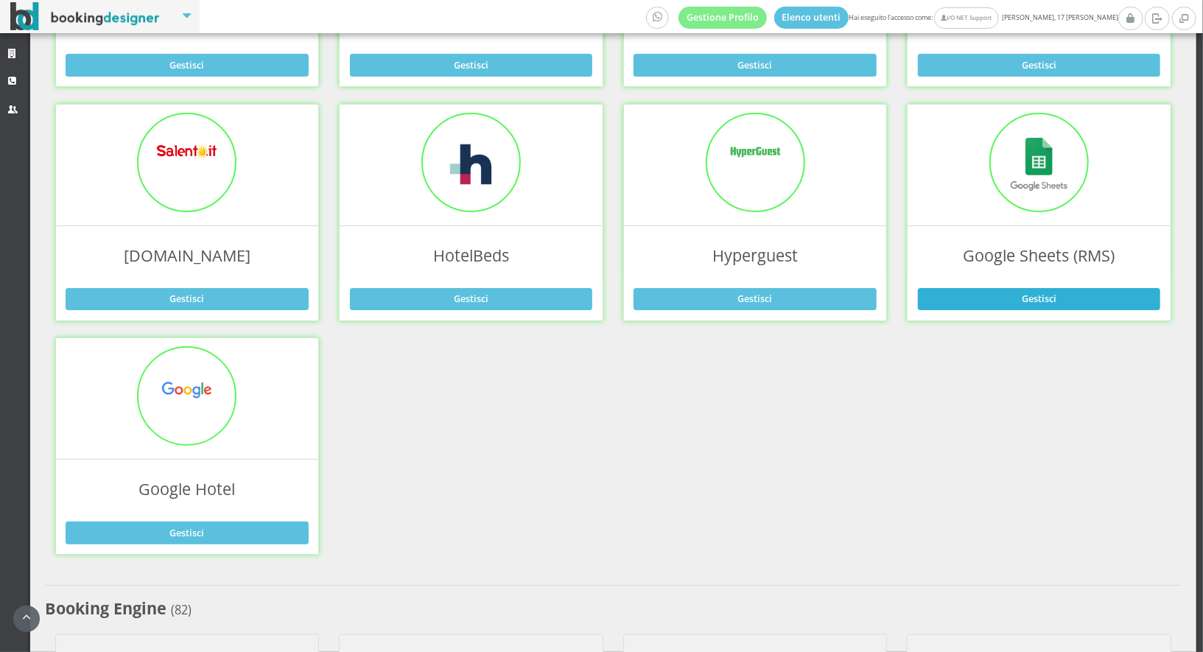
click at [1041, 289] on link "Gestisci" at bounding box center [1039, 299] width 243 height 22
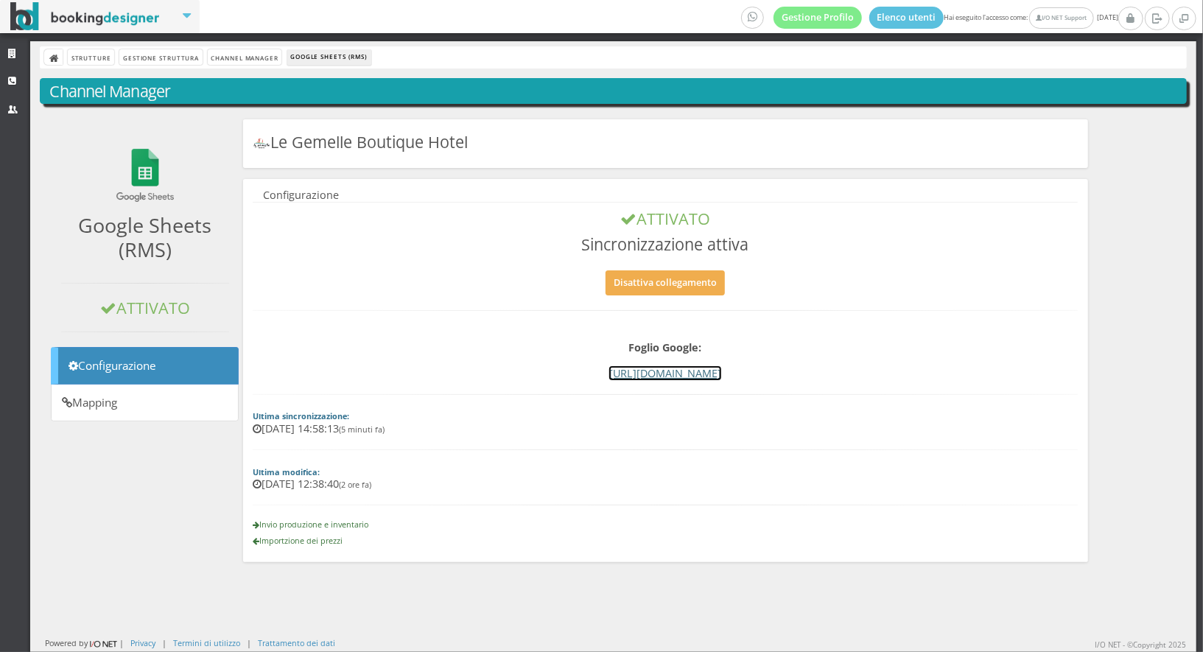
click at [609, 371] on link "[URL][DOMAIN_NAME]" at bounding box center [665, 373] width 112 height 14
click at [249, 66] on div "Strutture Gestione Struttura Channel Manager Google Sheets (RMS)" at bounding box center [613, 57] width 1147 height 22
click at [245, 57] on link "Channel Manager" at bounding box center [245, 56] width 74 height 15
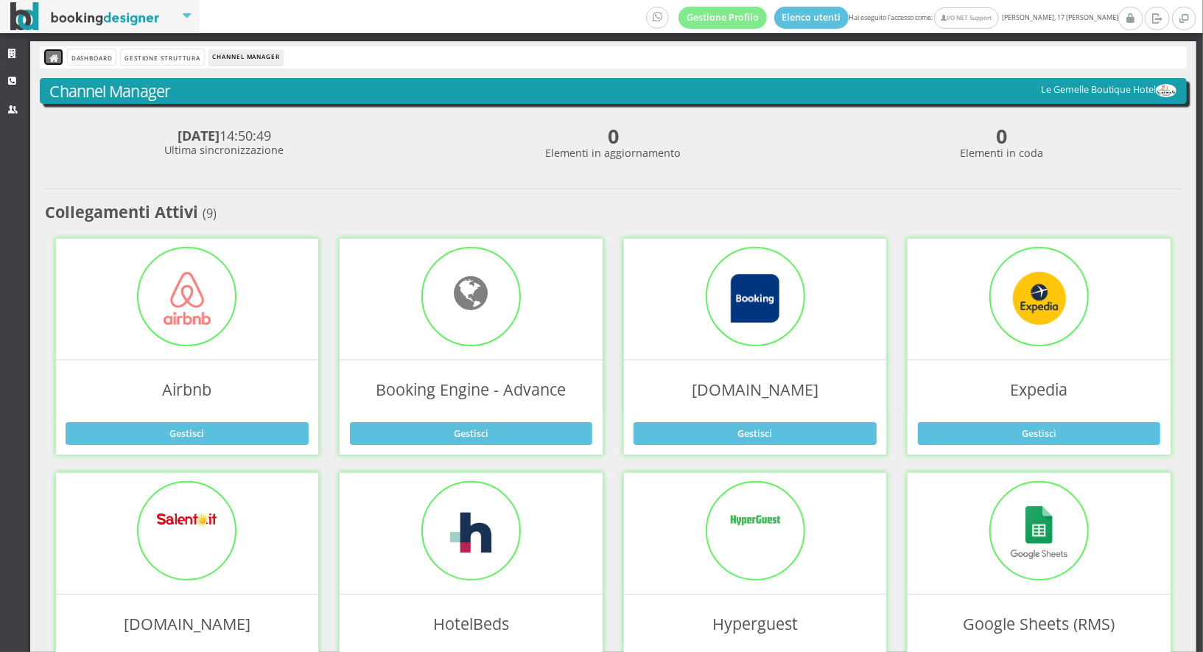
click at [56, 58] on icon at bounding box center [54, 59] width 10 height 10
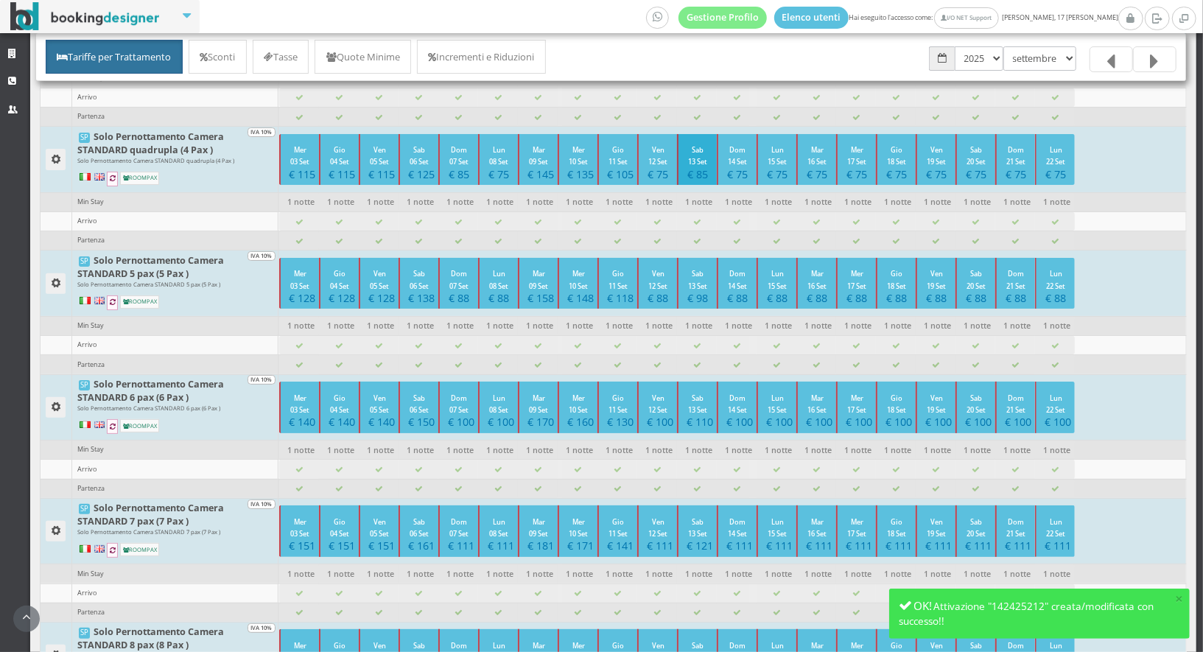
scroll to position [1363, 0]
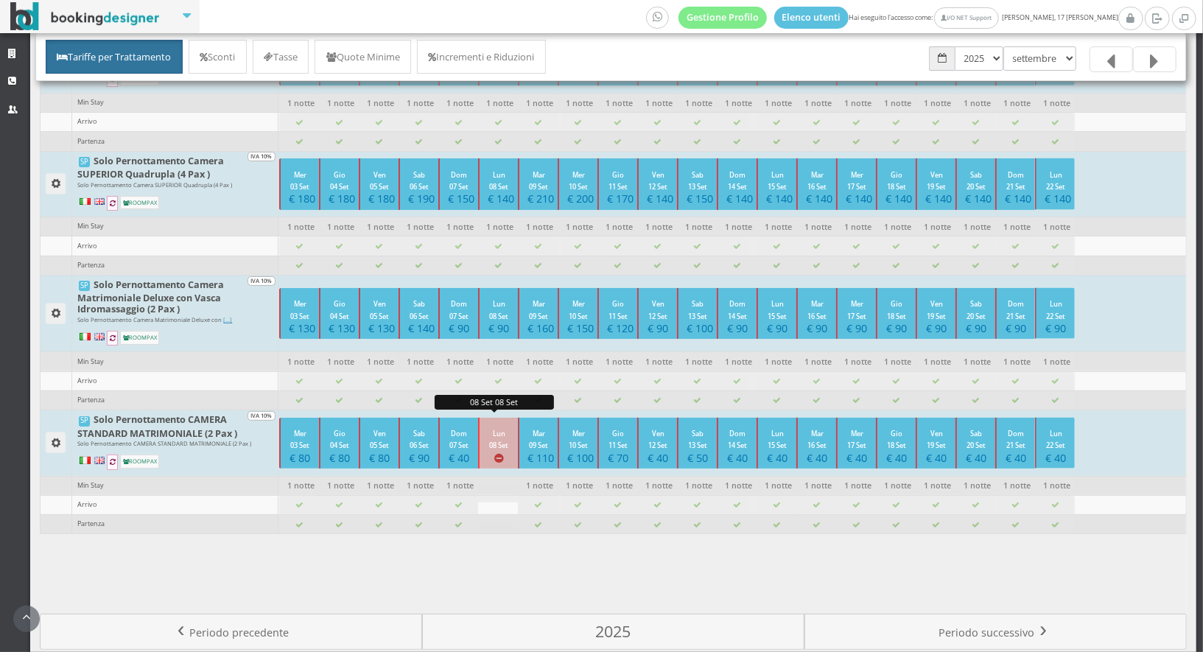
click at [499, 429] on small "Lun 08 Set" at bounding box center [498, 439] width 19 height 21
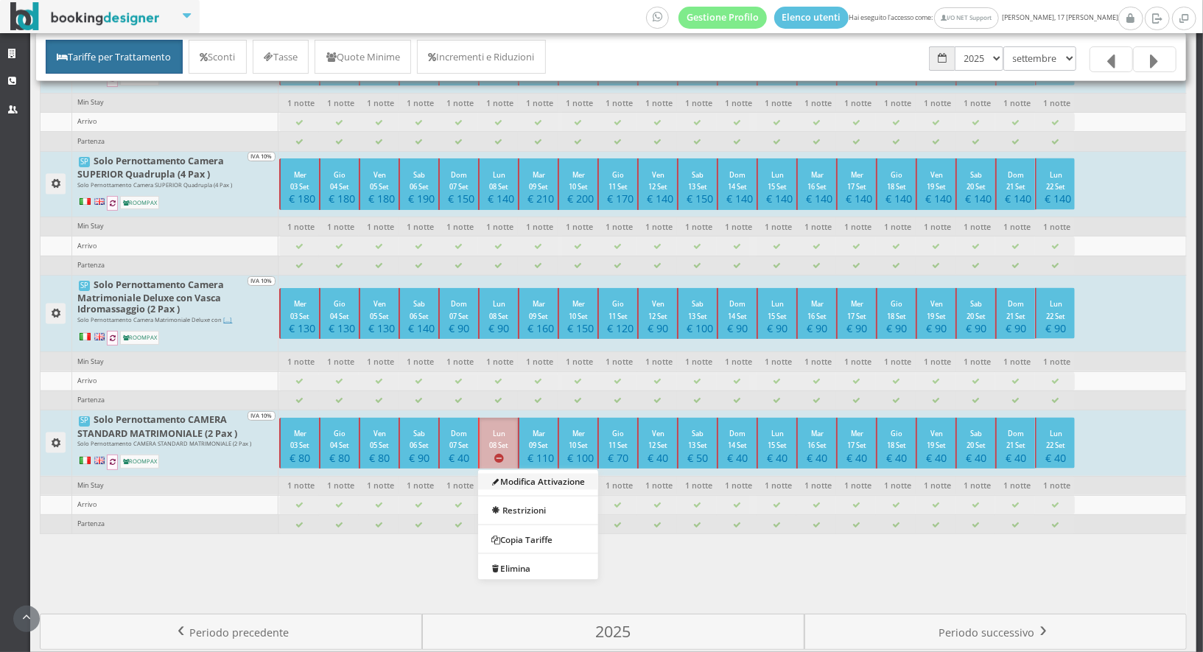
click at [513, 473] on link "Modifica Attivazione" at bounding box center [538, 481] width 120 height 16
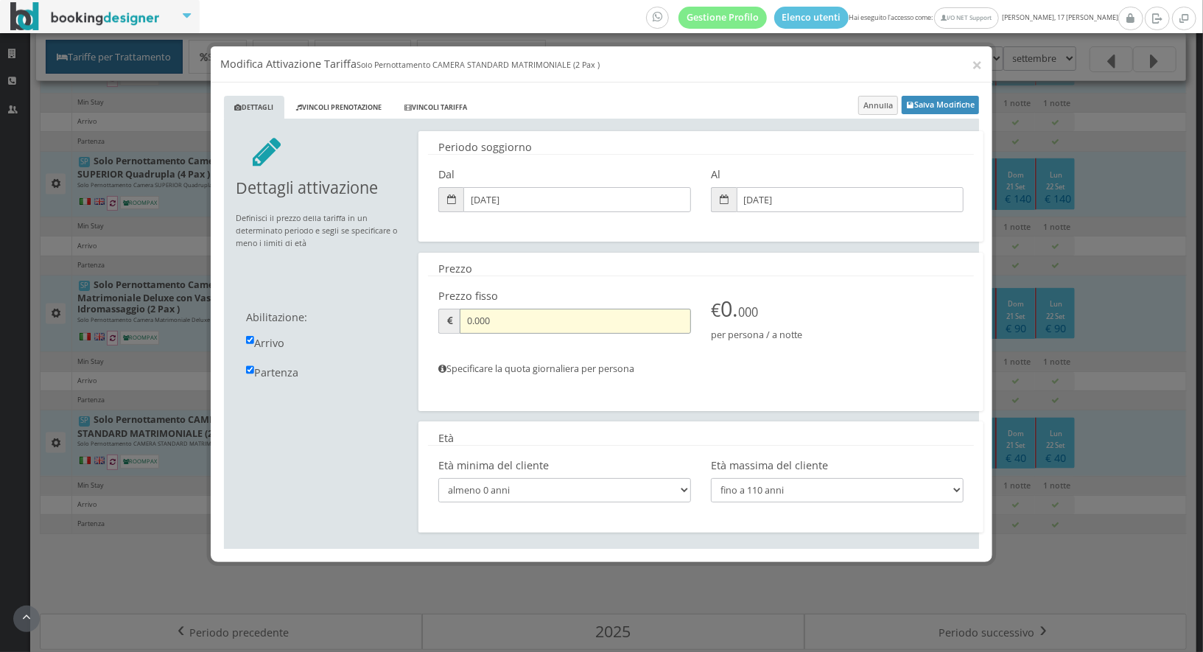
click at [541, 328] on input "0.000" at bounding box center [575, 321] width 231 height 24
type input "40"
click at [801, 364] on h5 "Specificare la quota giornaliera per persona" at bounding box center [701, 373] width 546 height 21
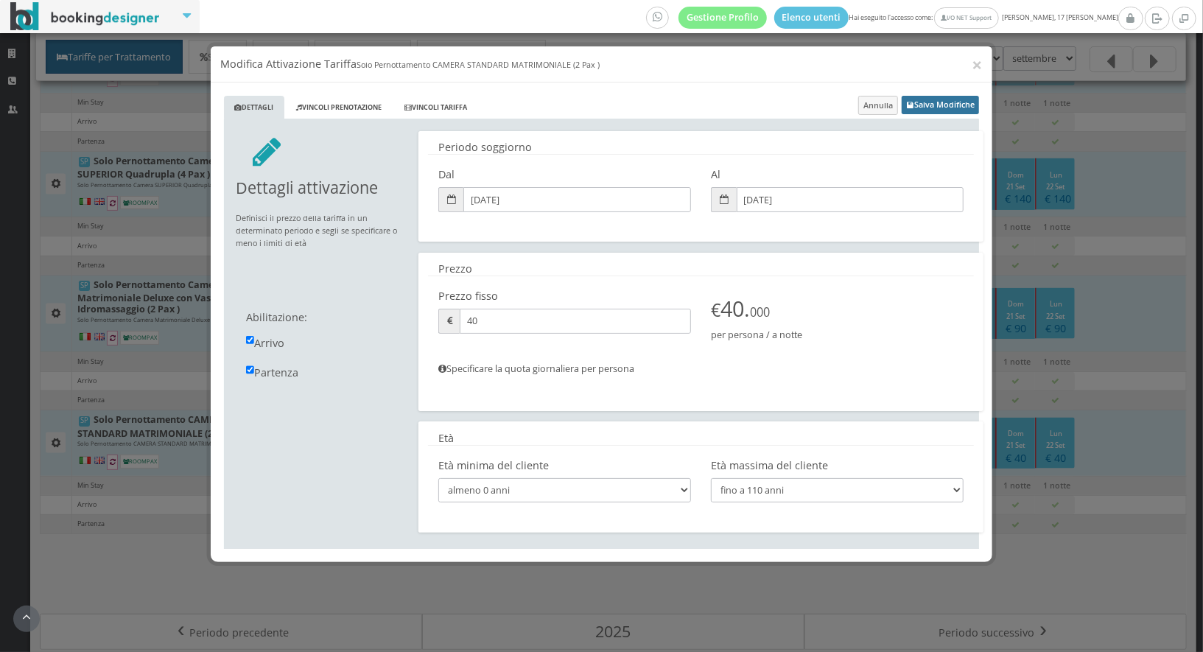
click at [921, 108] on button "Salva Modifiche" at bounding box center [939, 105] width 77 height 18
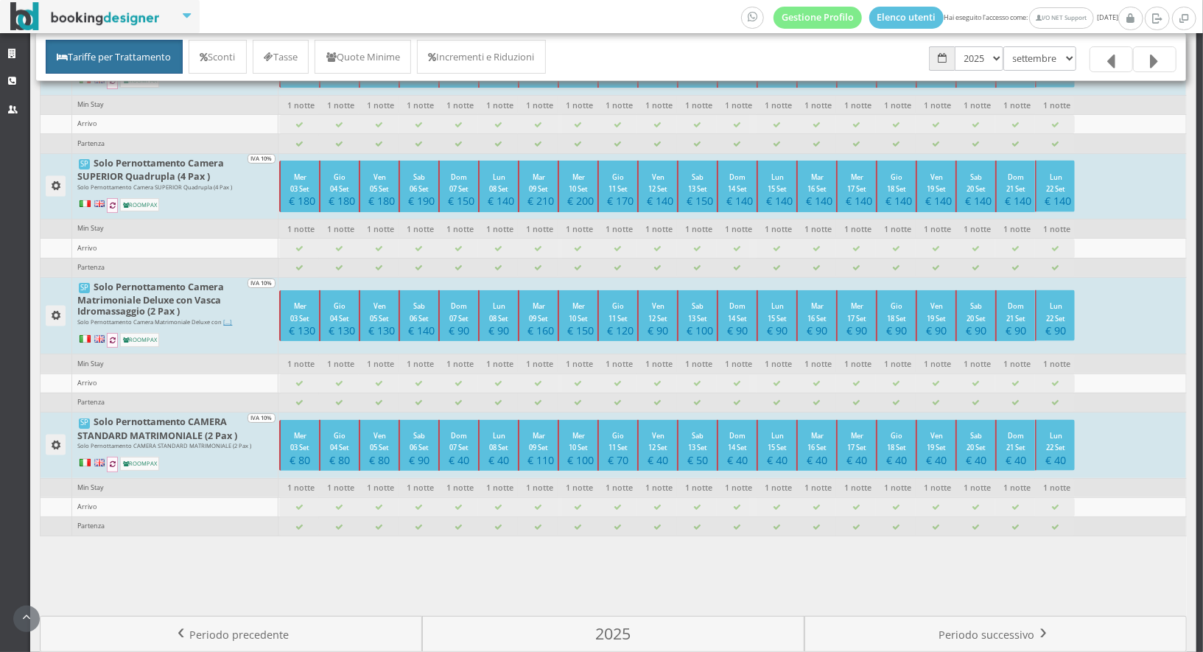
scroll to position [1363, 0]
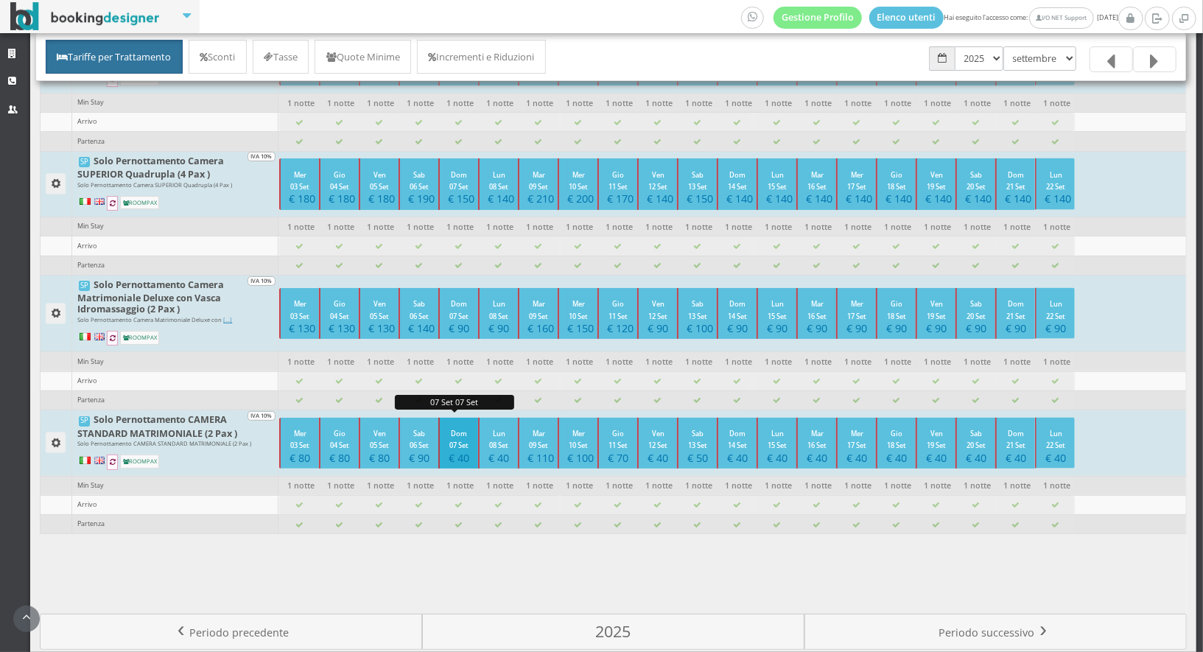
click at [459, 451] on h4 "€ 40" at bounding box center [459, 457] width 22 height 13
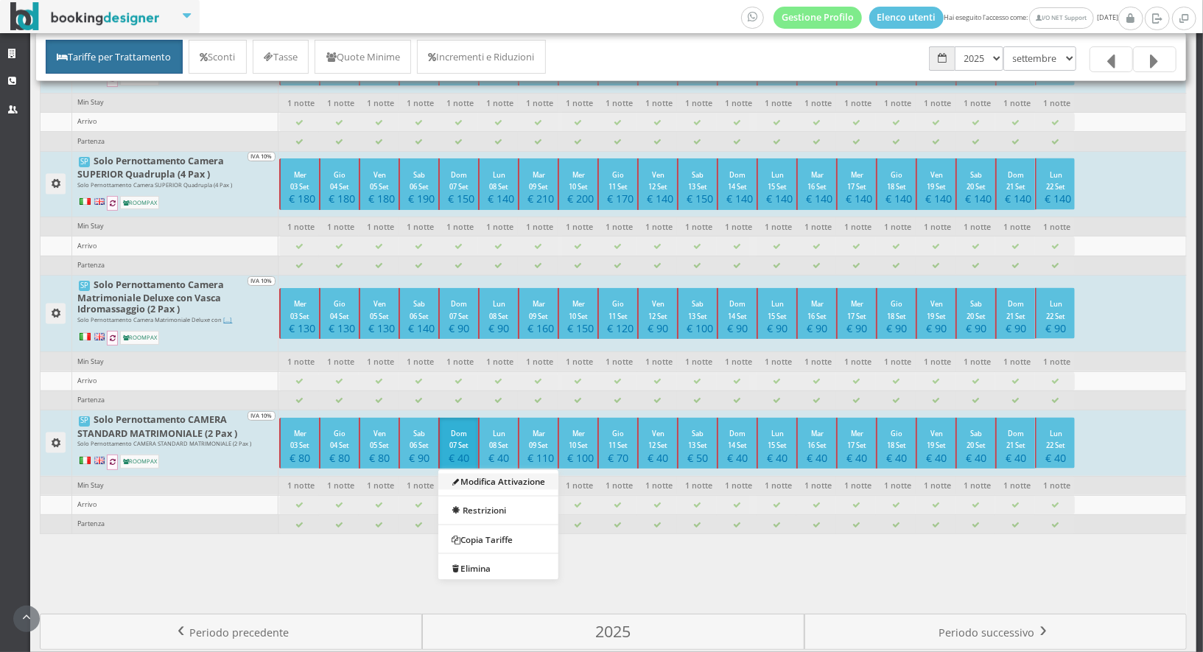
click at [467, 473] on link "Modifica Attivazione" at bounding box center [498, 481] width 120 height 16
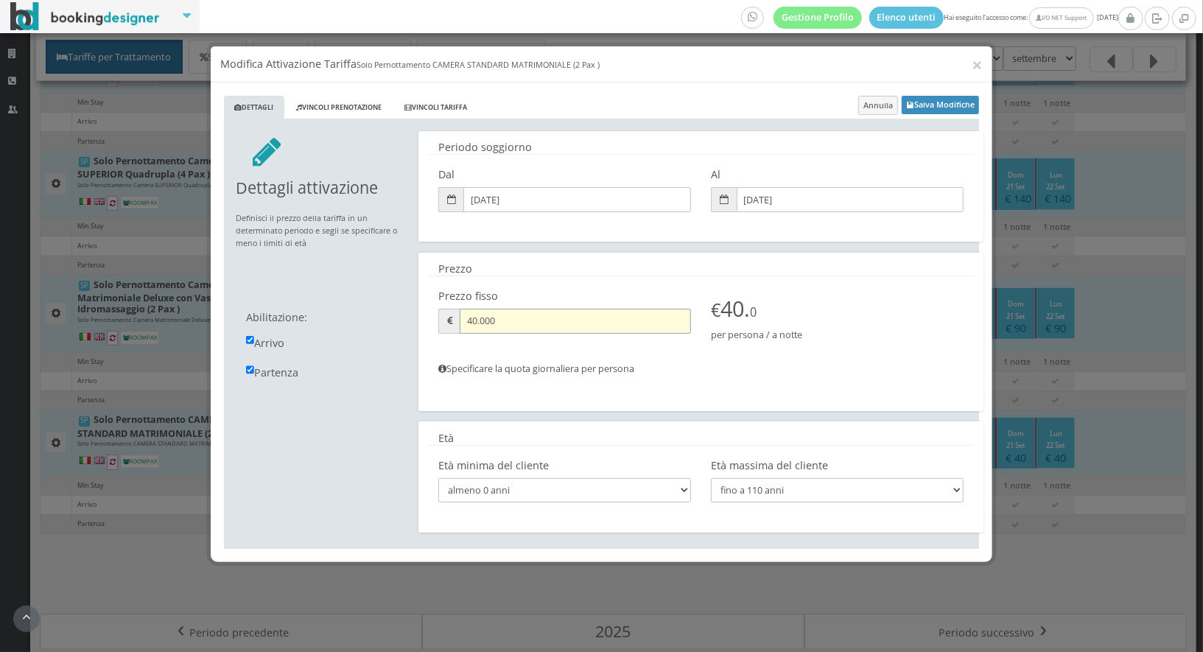
click at [473, 324] on input "40.000" at bounding box center [575, 321] width 231 height 24
type input "50.000"
click at [938, 100] on button "Salva Modifiche" at bounding box center [939, 105] width 77 height 18
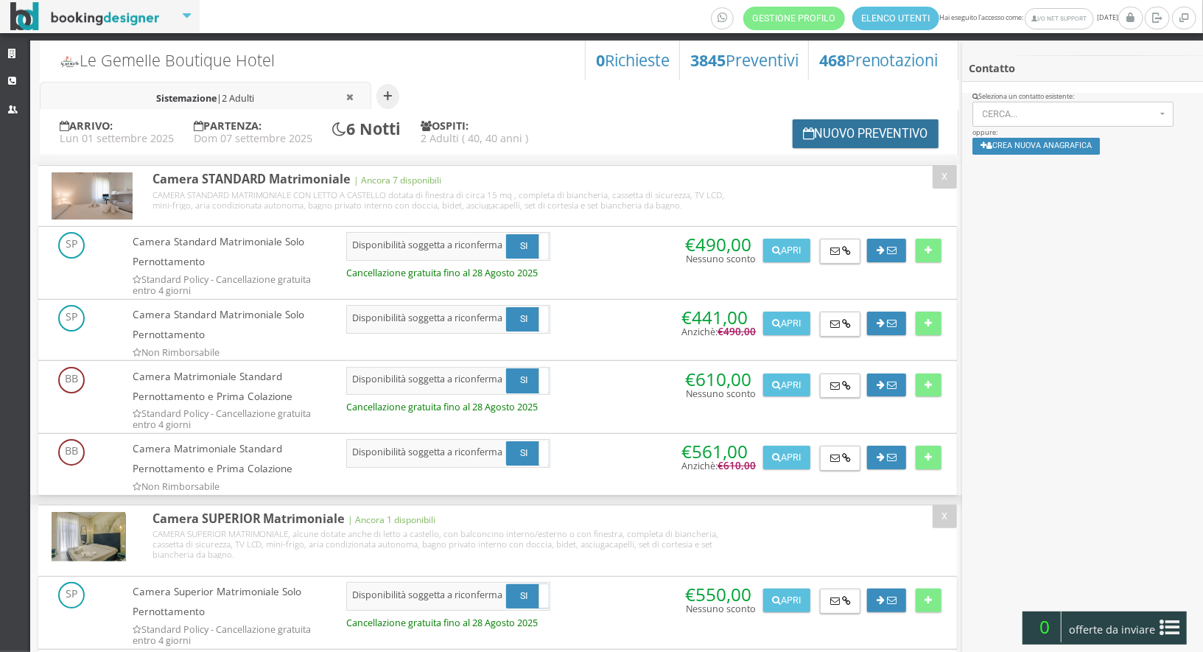
click at [811, 130] on button "Nuovo Preventivo" at bounding box center [865, 133] width 146 height 29
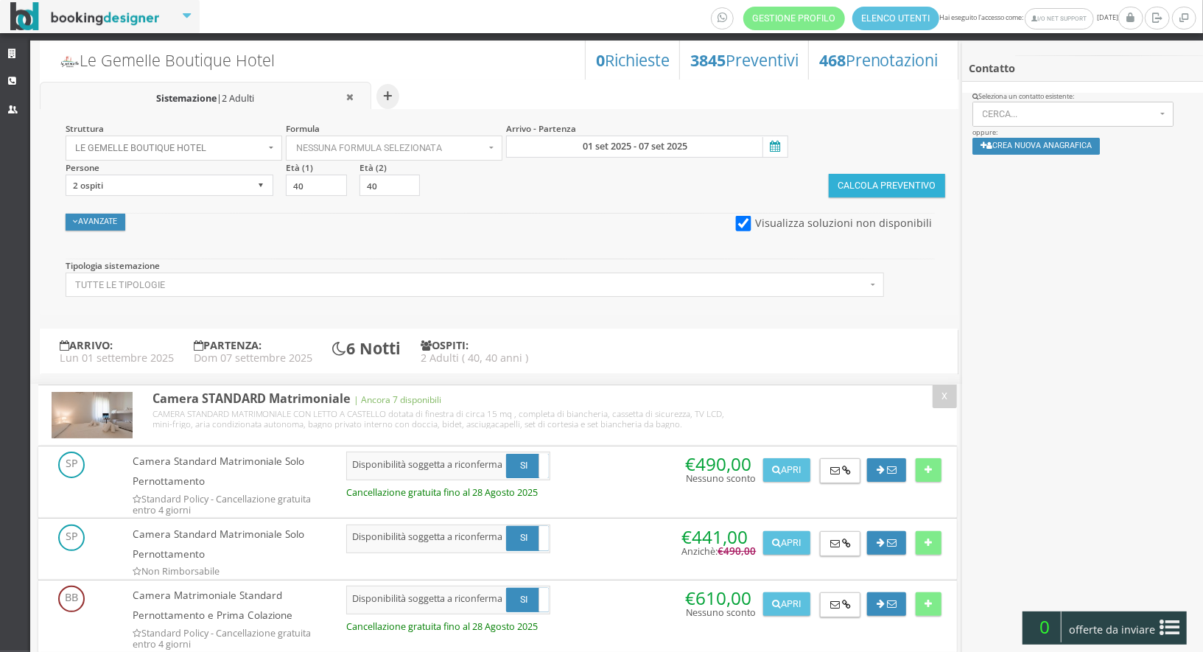
click at [832, 179] on button "Calcola Preventivo" at bounding box center [887, 186] width 116 height 24
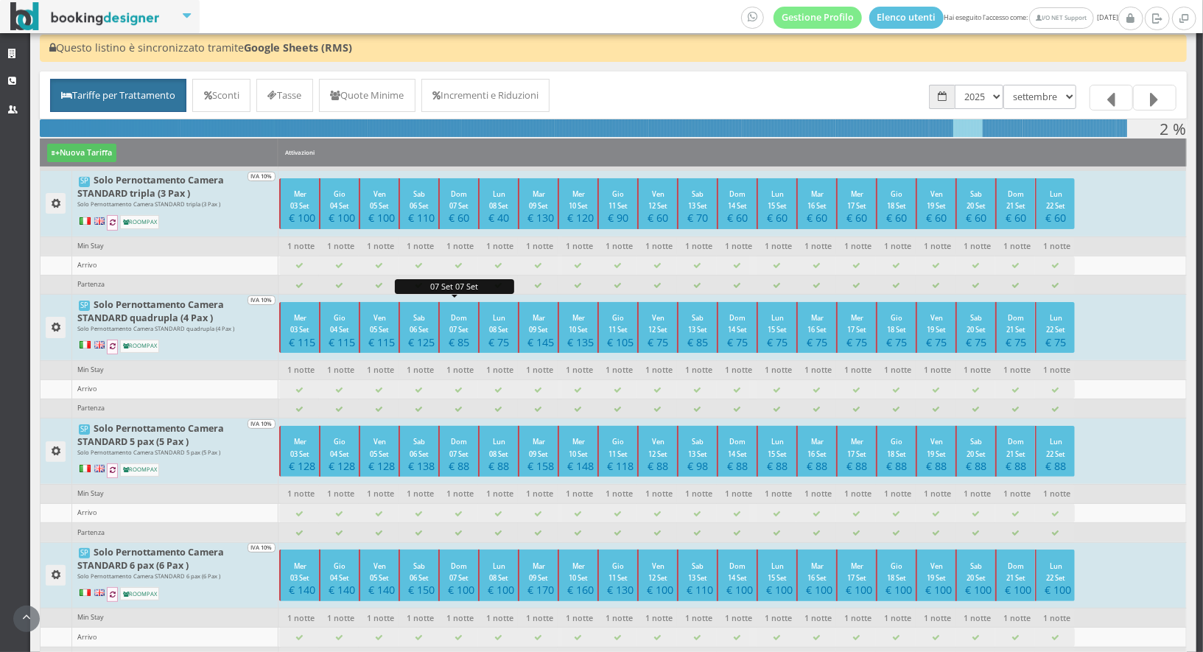
scroll to position [84, 0]
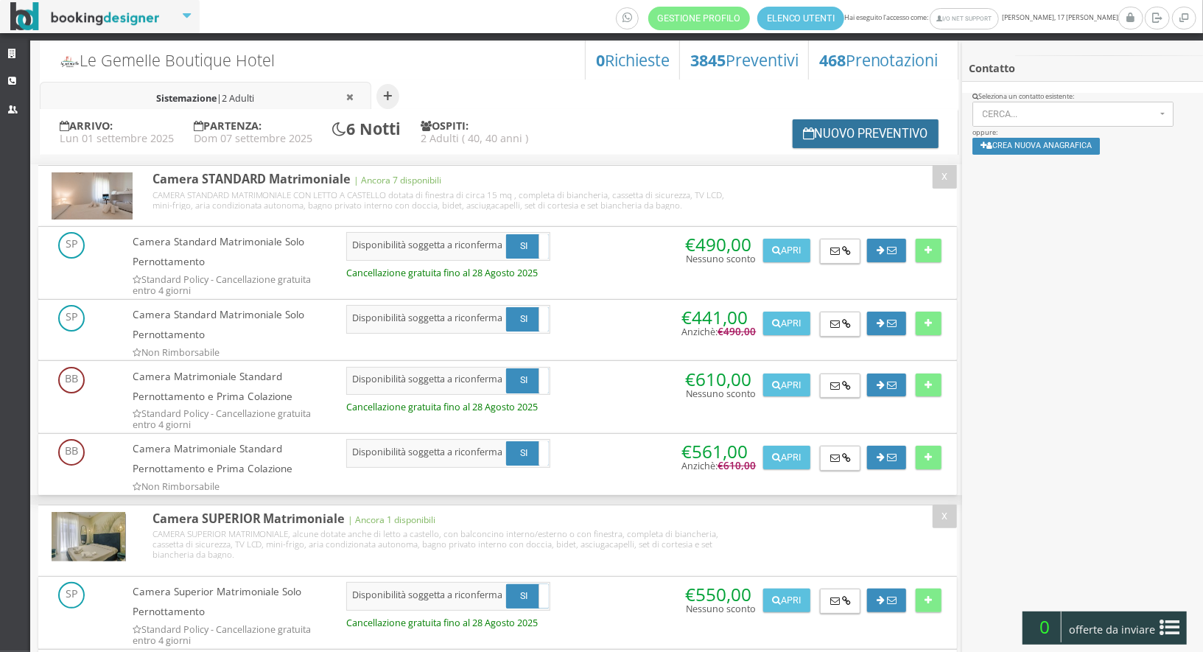
click at [809, 129] on button "Nuovo Preventivo" at bounding box center [865, 133] width 146 height 29
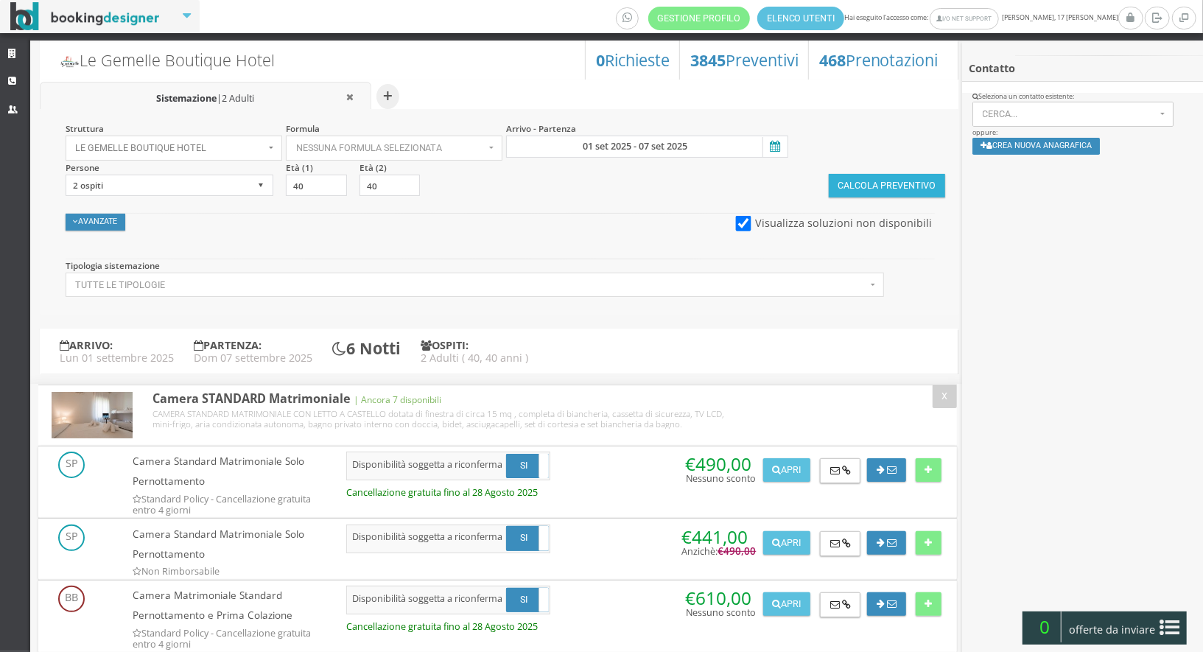
click at [862, 189] on button "Calcola Preventivo" at bounding box center [887, 186] width 116 height 24
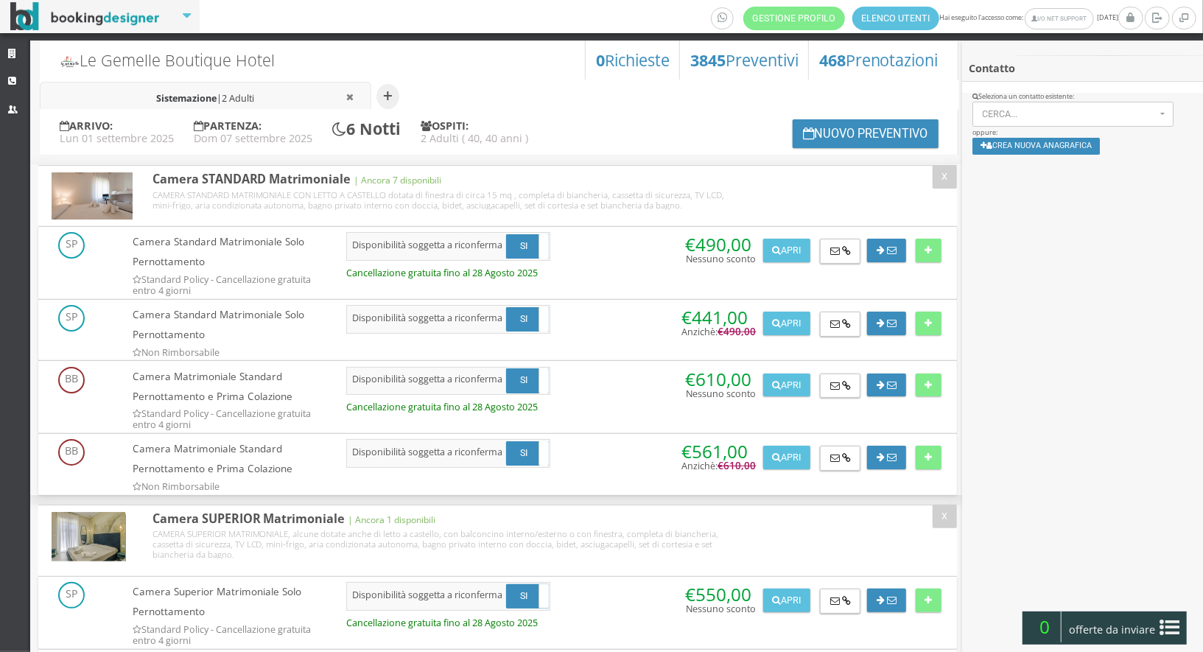
click at [744, 136] on div "ARRIVO: [DATE] PARTENZA: [DATE] 6 Notti OSPITI: 2 Adulti ( 40, 40 anni ) Nuovo …" at bounding box center [499, 132] width 918 height 46
click at [16, 55] on icon at bounding box center [14, 54] width 12 height 10
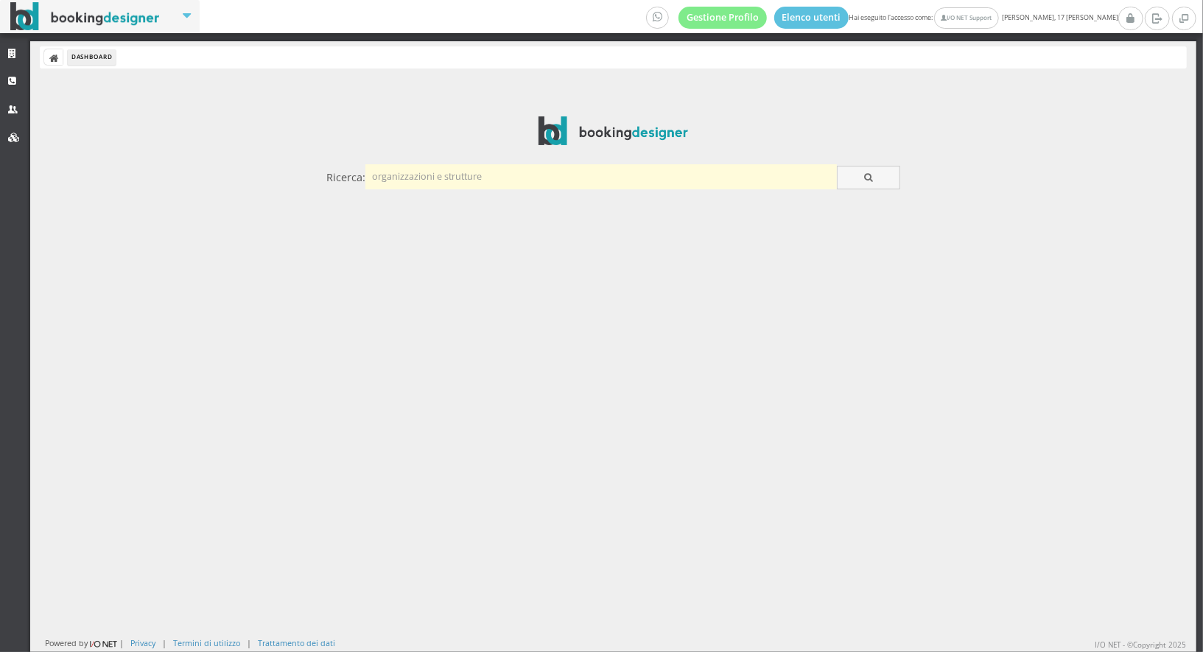
click at [459, 175] on input "text" at bounding box center [600, 176] width 471 height 24
type input "deva room"
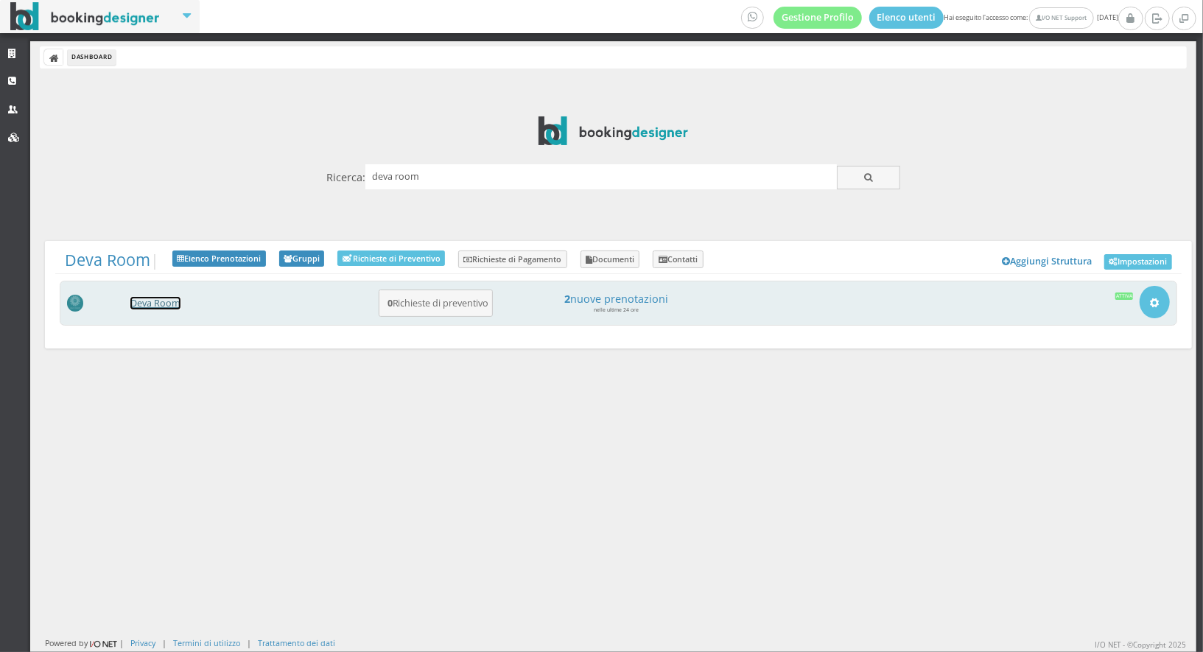
click at [164, 303] on link "Deva Room" at bounding box center [155, 303] width 50 height 13
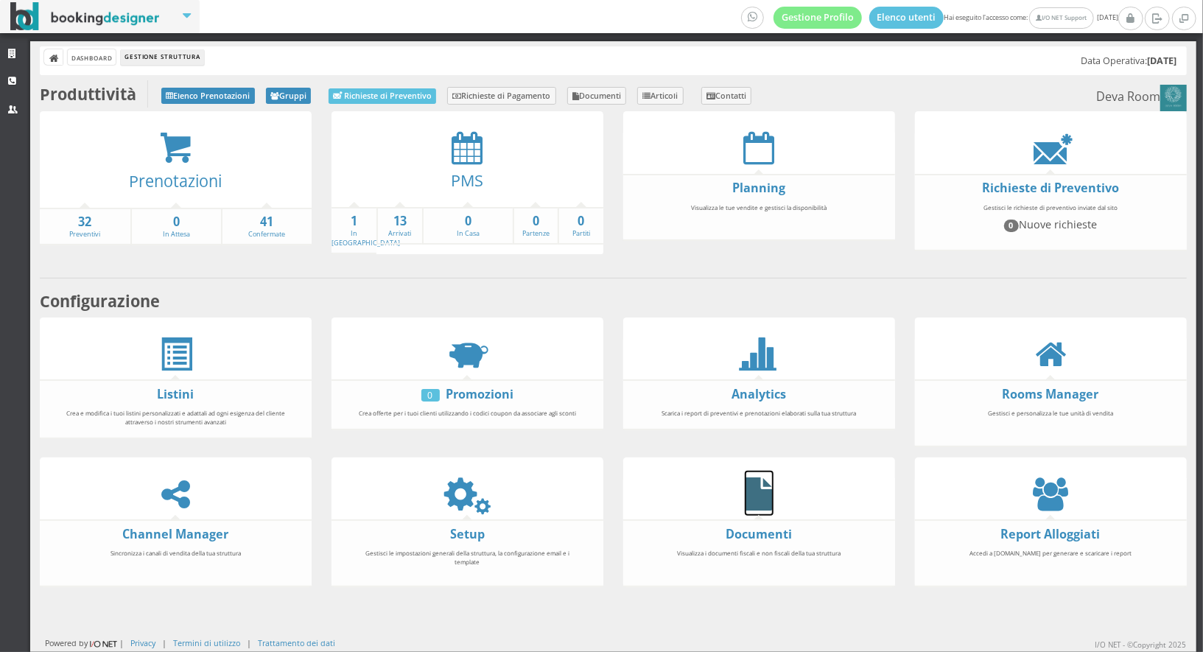
click at [765, 487] on icon at bounding box center [759, 493] width 29 height 33
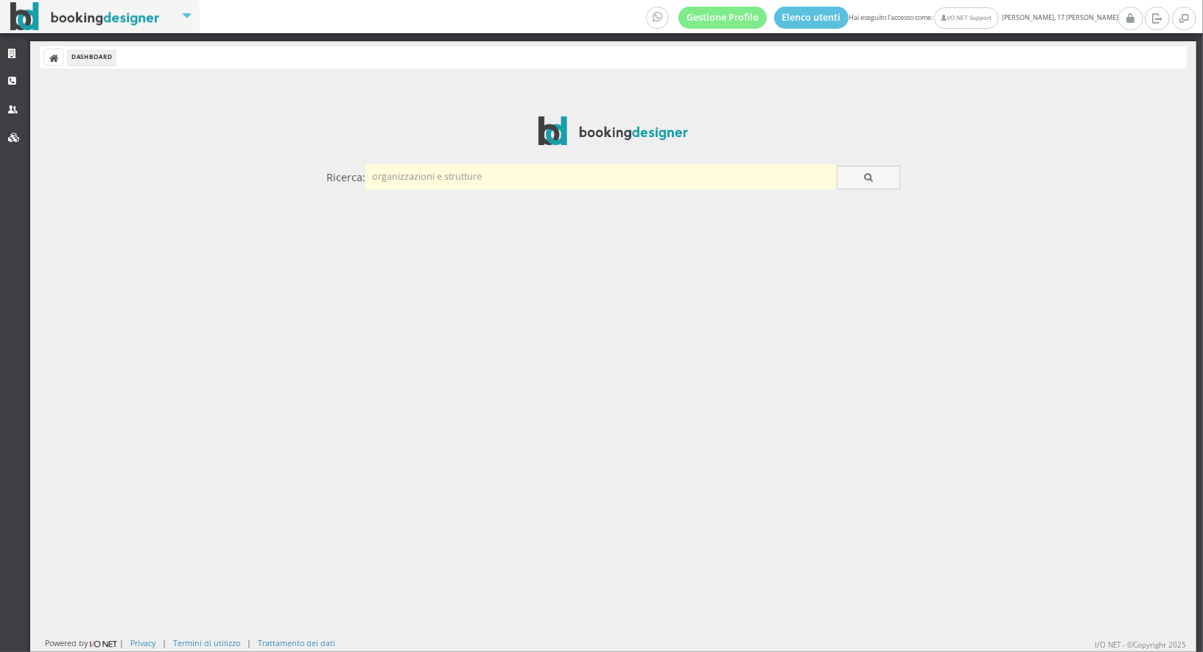
click at [440, 181] on input "text" at bounding box center [600, 176] width 471 height 24
type input "gattarella"
